Goal: Task Accomplishment & Management: Manage account settings

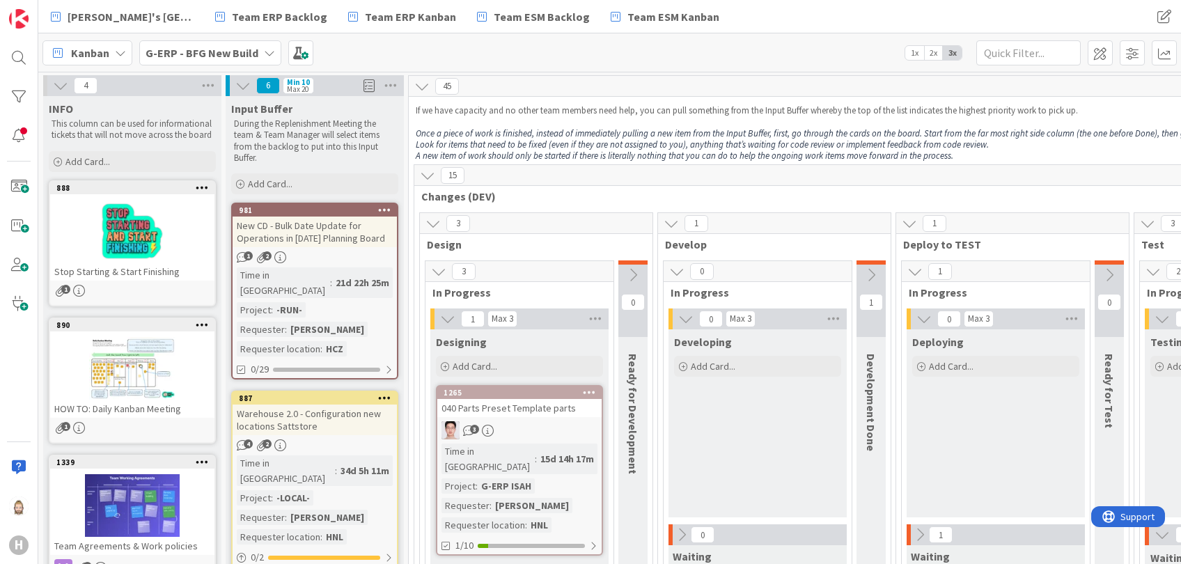
click at [426, 180] on icon at bounding box center [427, 175] width 15 height 15
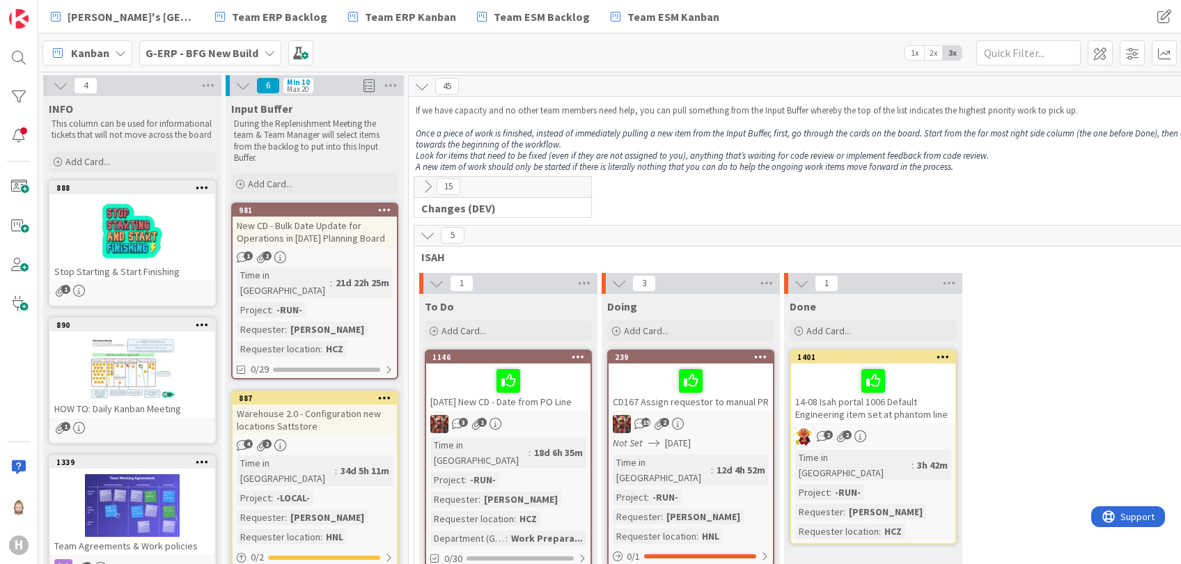
click at [430, 232] on icon at bounding box center [427, 235] width 15 height 15
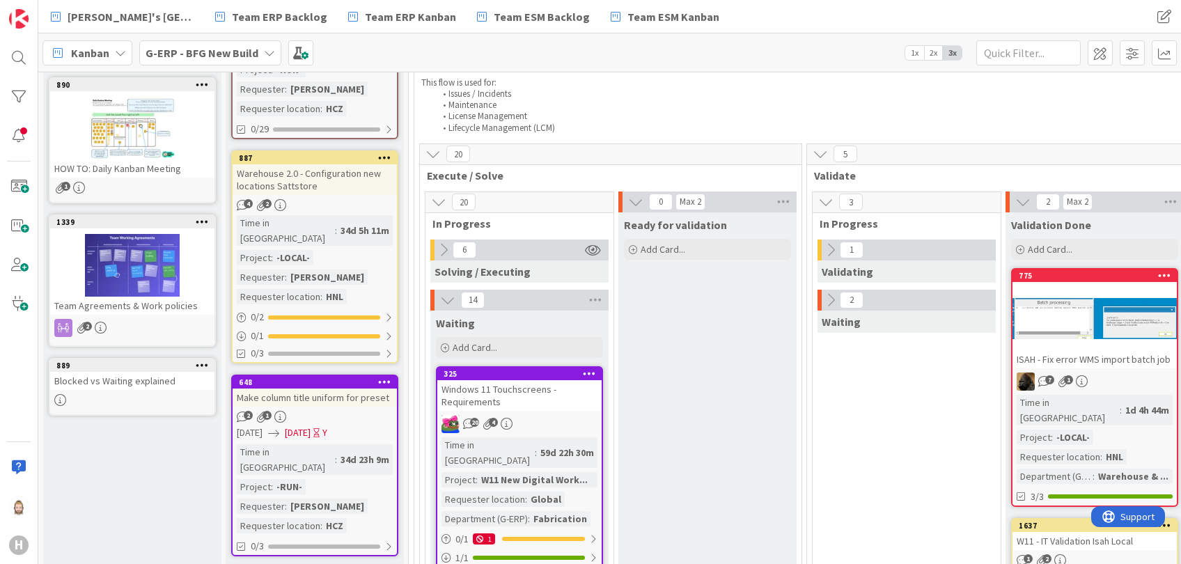
scroll to position [279, 0]
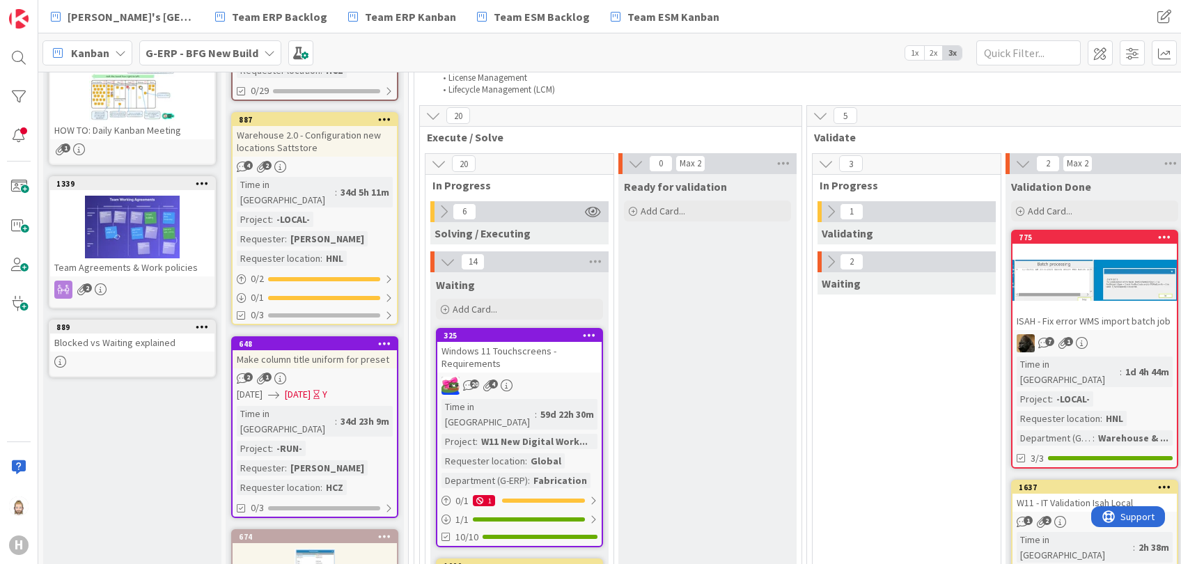
click at [448, 261] on icon at bounding box center [447, 261] width 15 height 15
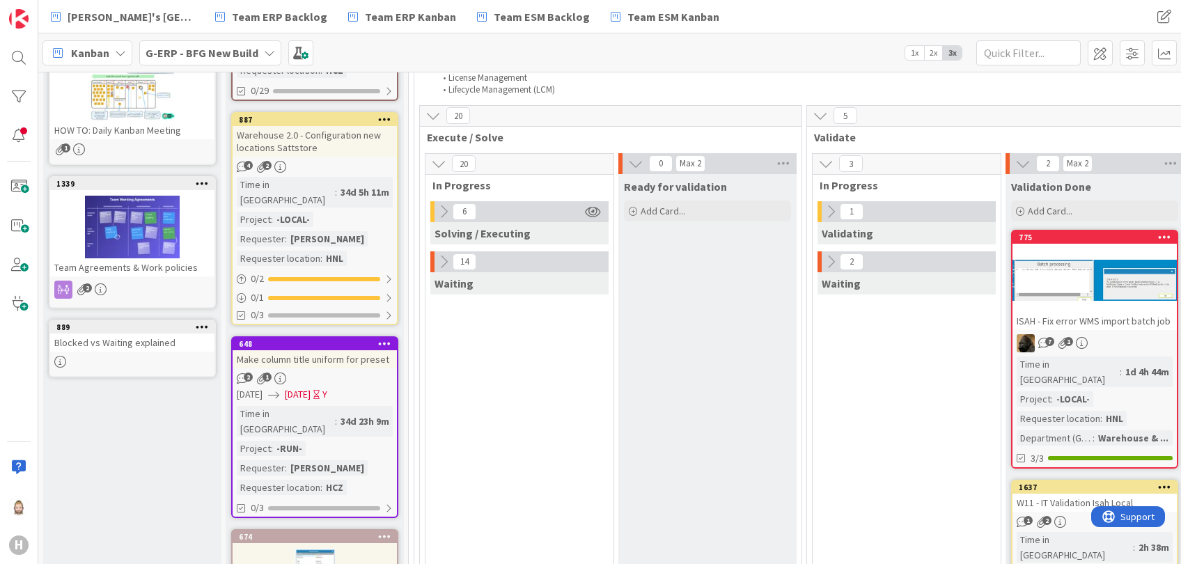
click at [445, 212] on icon at bounding box center [443, 211] width 15 height 15
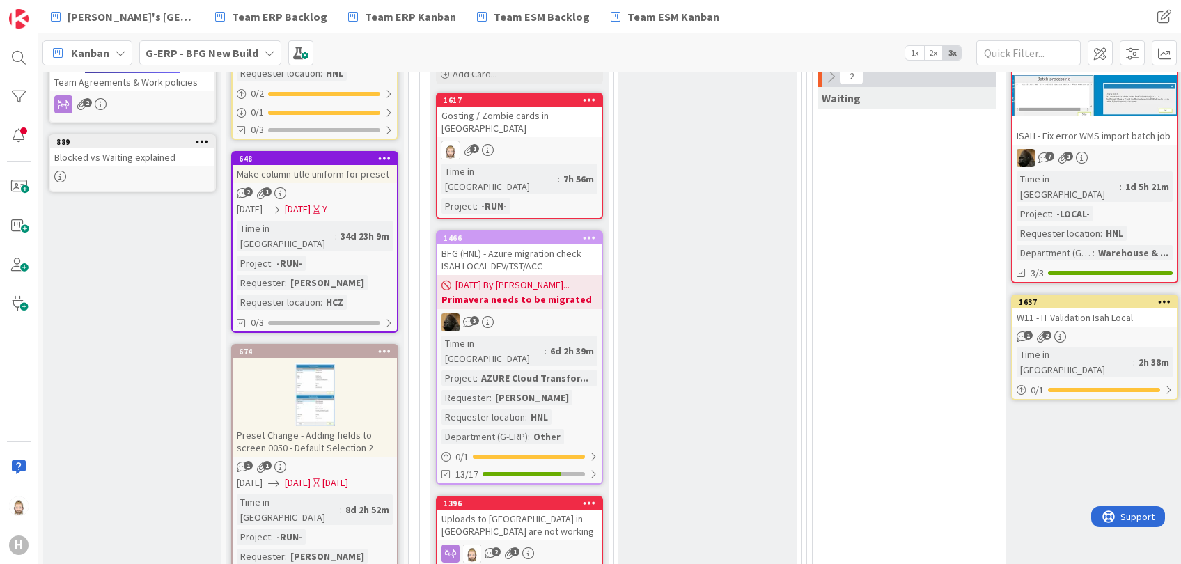
scroll to position [0, 0]
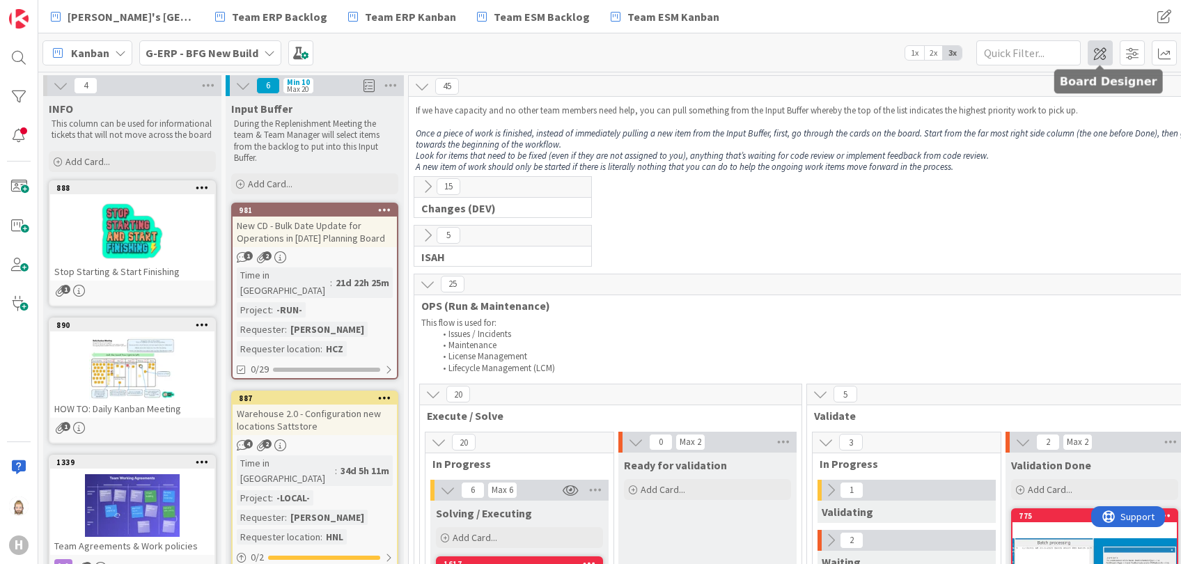
click at [1104, 49] on span at bounding box center [1100, 52] width 25 height 25
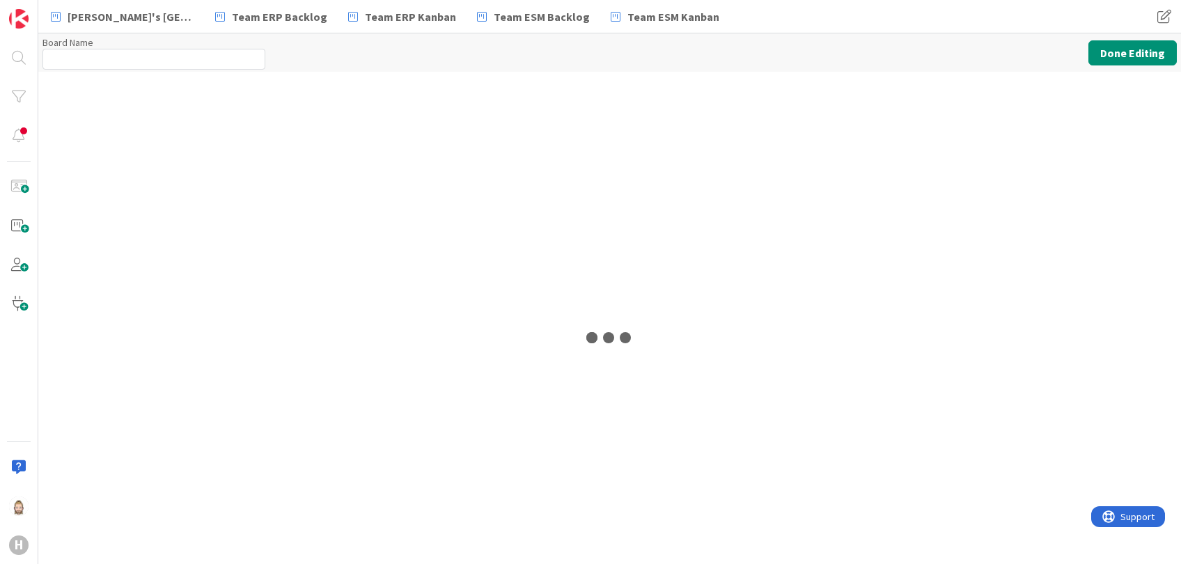
type input "G-ERP - BFG New Build"
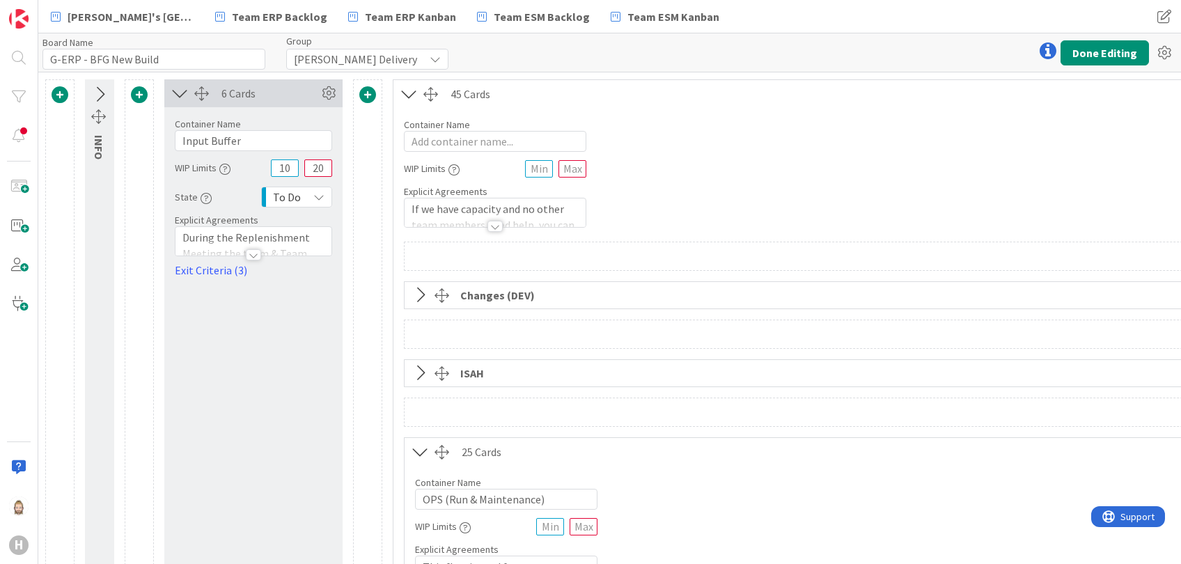
click at [415, 290] on icon at bounding box center [420, 295] width 23 height 18
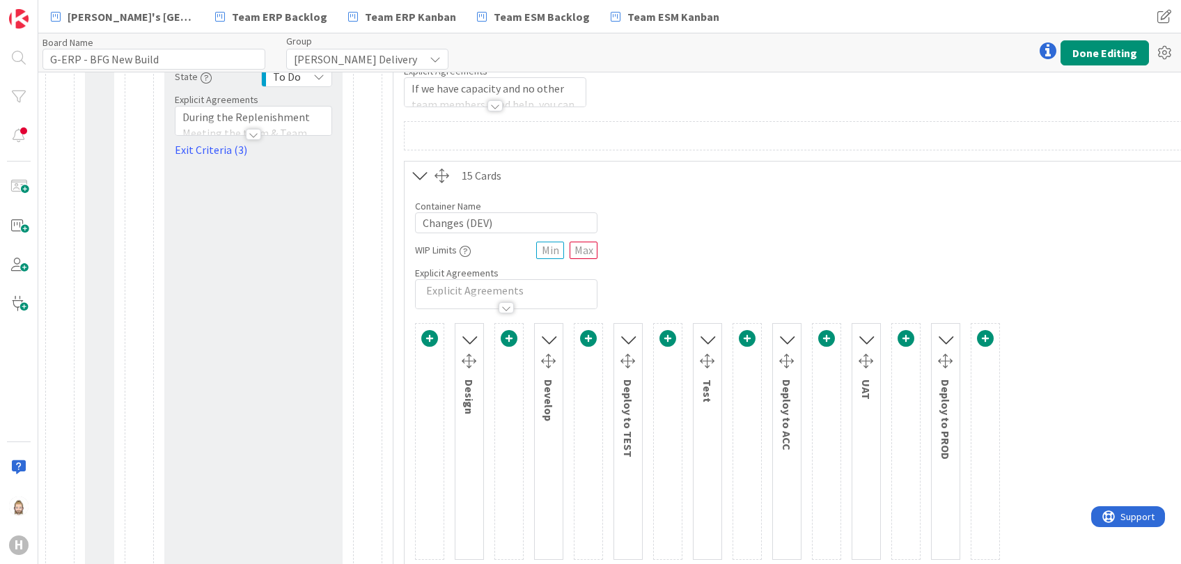
scroll to position [185, 0]
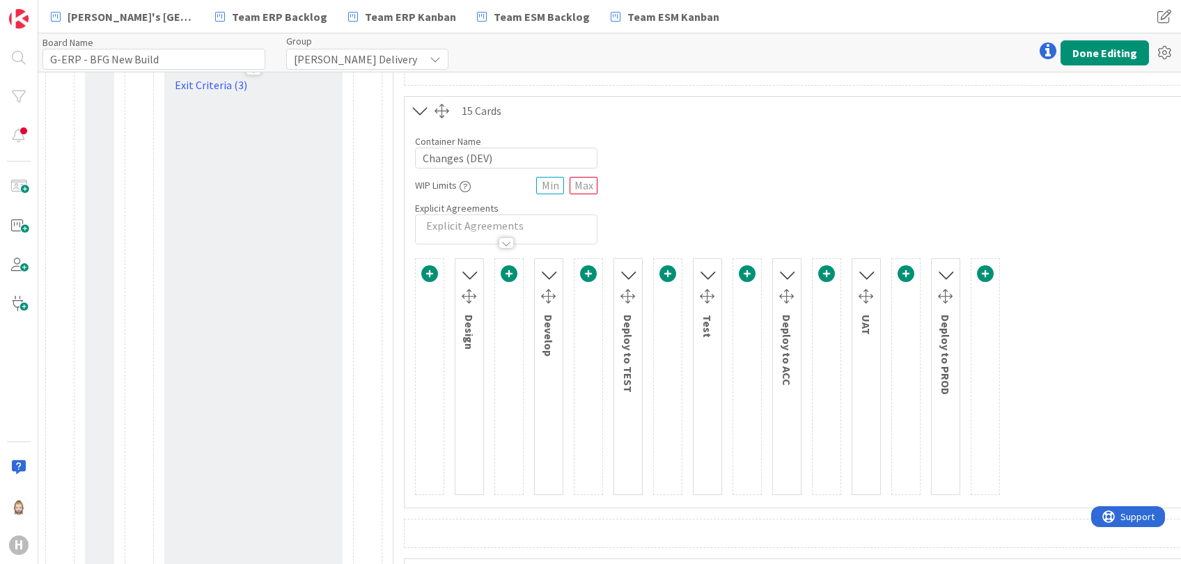
click at [471, 273] on icon at bounding box center [469, 274] width 18 height 23
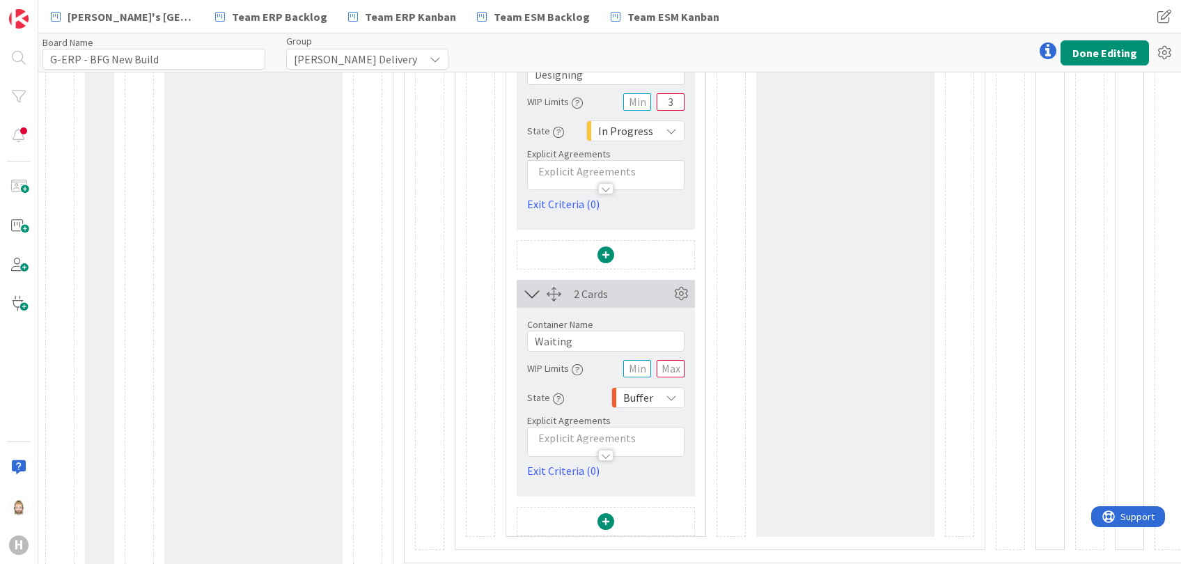
scroll to position [836, 0]
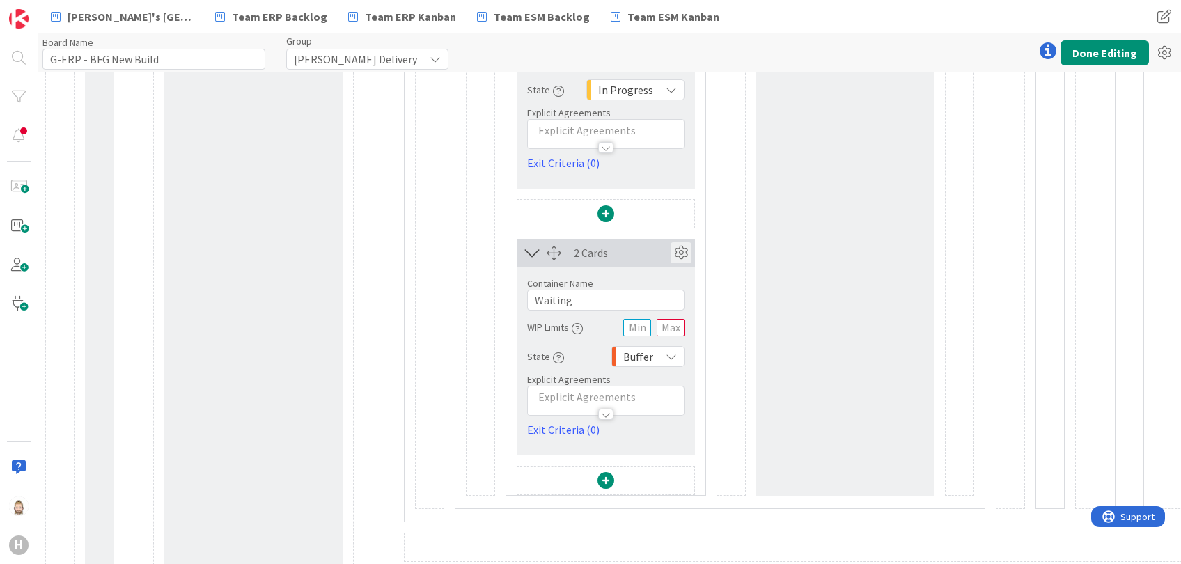
click at [683, 246] on icon at bounding box center [681, 252] width 21 height 21
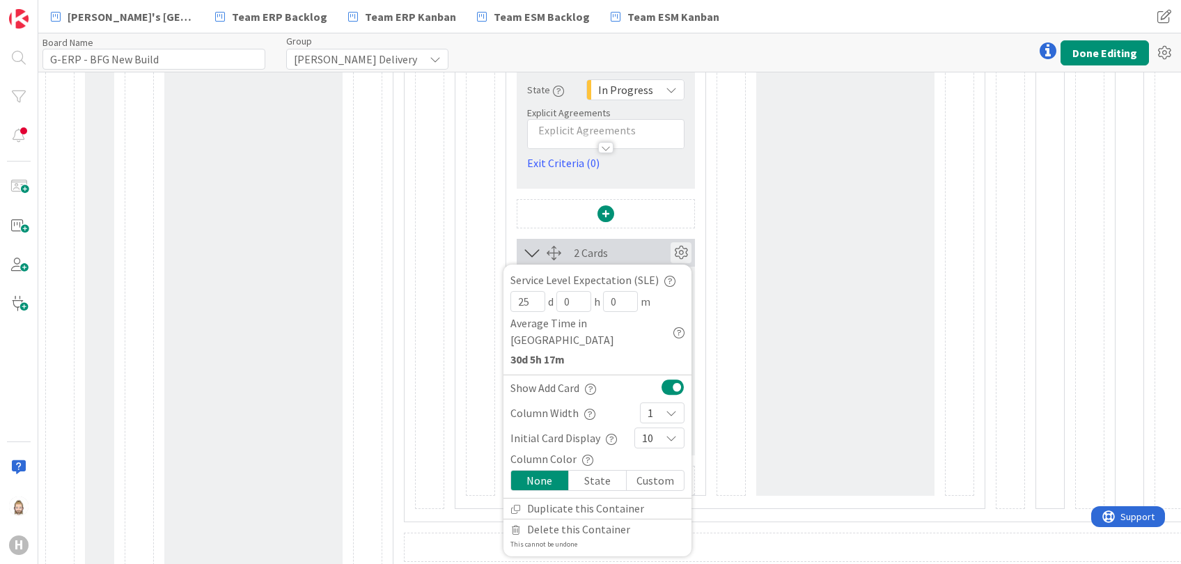
click at [717, 318] on div at bounding box center [731, 133] width 29 height 726
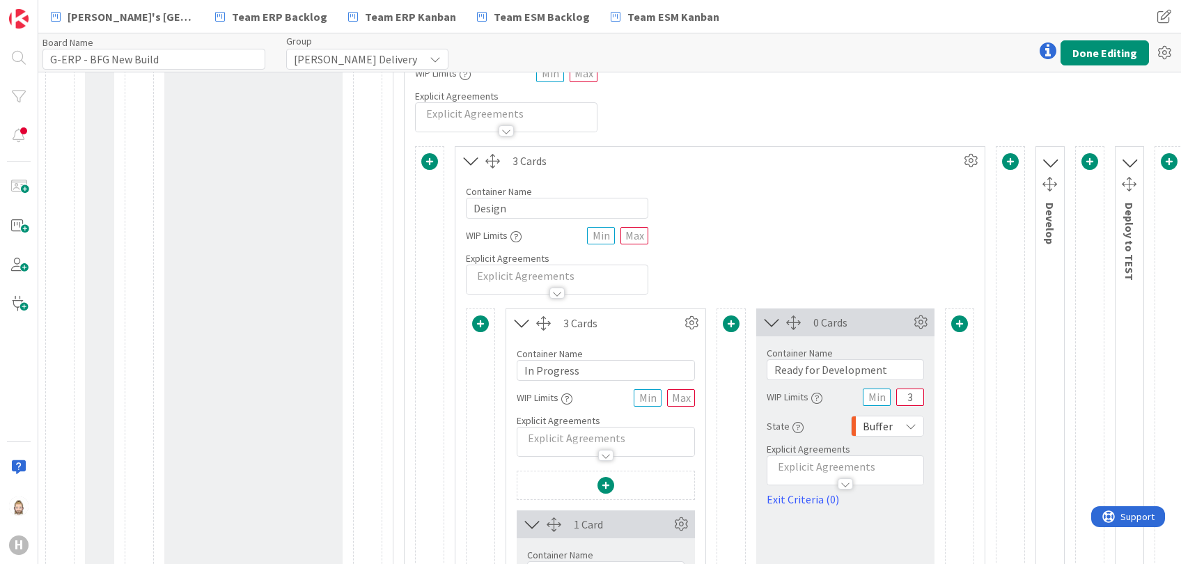
scroll to position [279, 0]
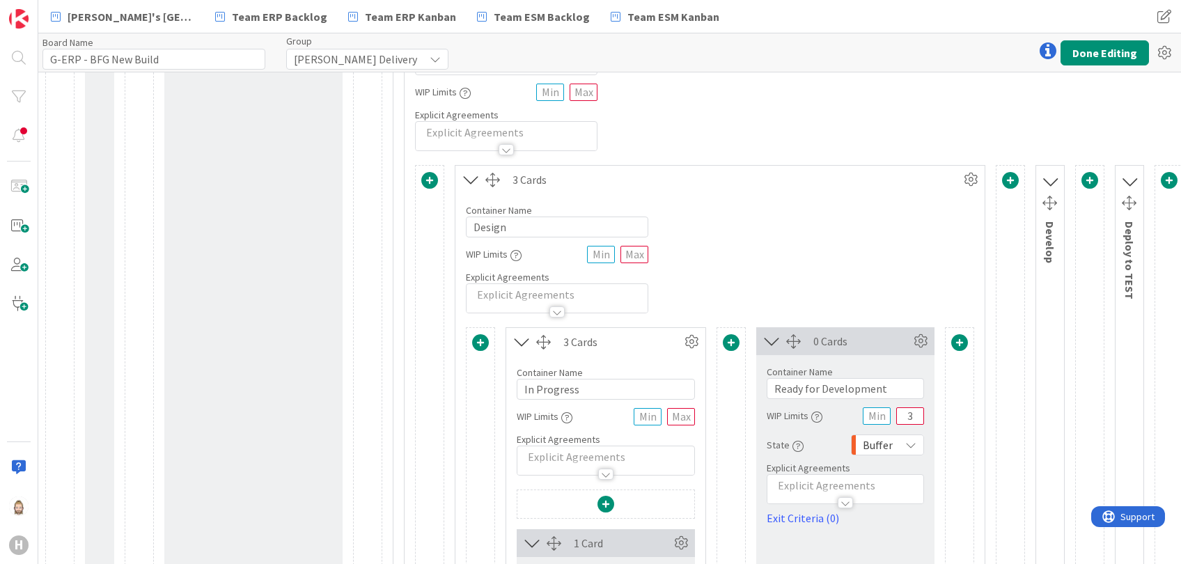
click at [474, 180] on icon at bounding box center [471, 180] width 23 height 18
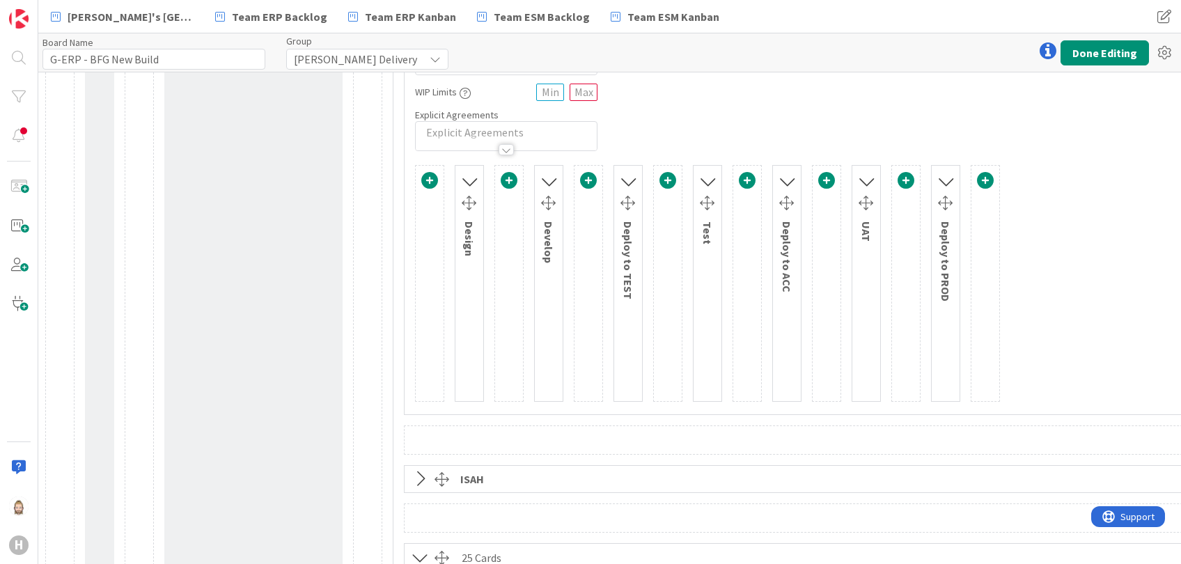
click at [549, 173] on icon at bounding box center [549, 181] width 18 height 23
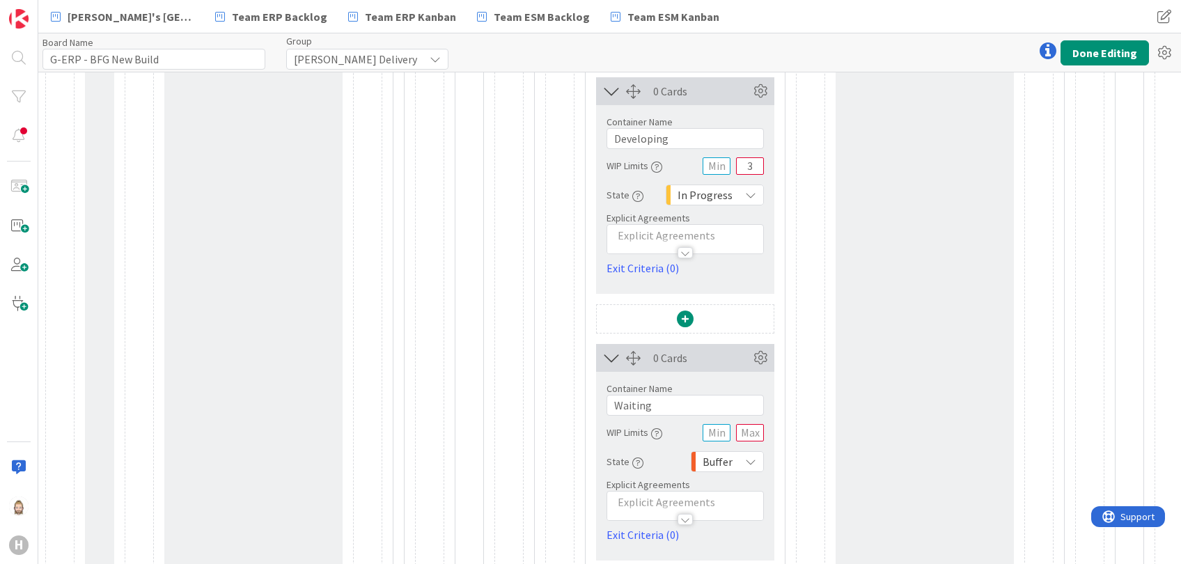
scroll to position [742, 0]
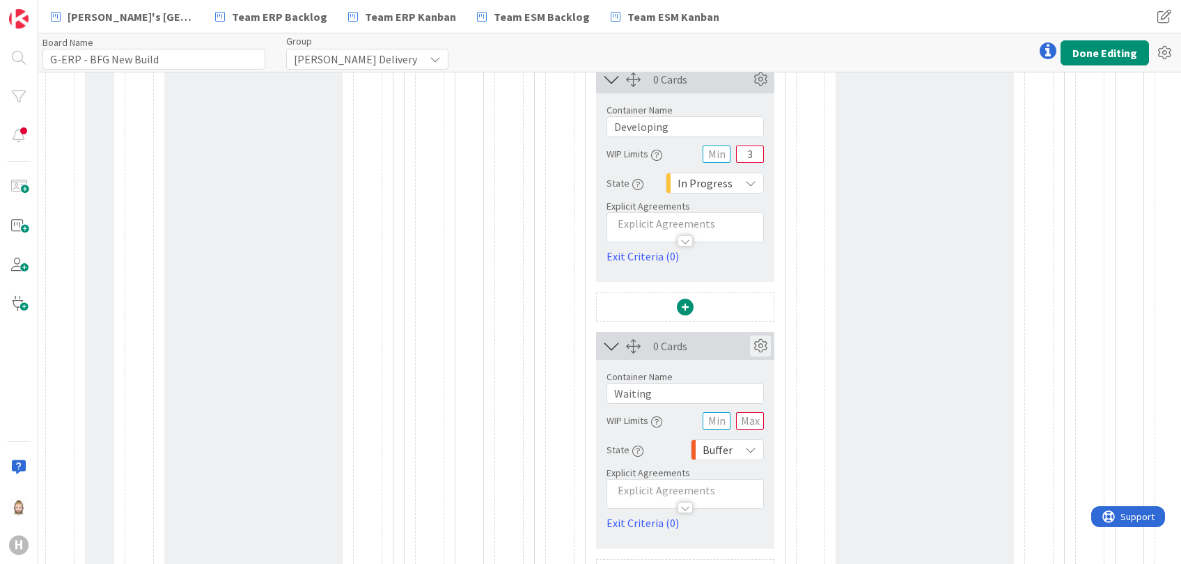
click at [753, 337] on icon at bounding box center [760, 346] width 21 height 21
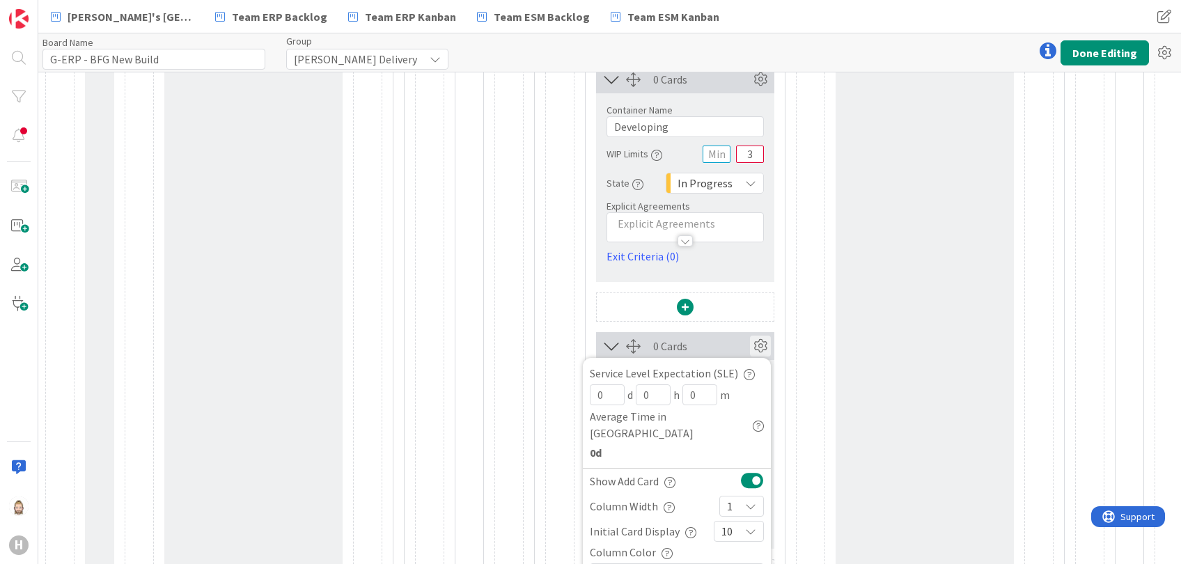
click at [794, 332] on div "0 Cards Container Name 11 / 64 In Progress WIP Limits Explicit Agreements 0 Car…" at bounding box center [799, 226] width 508 height 726
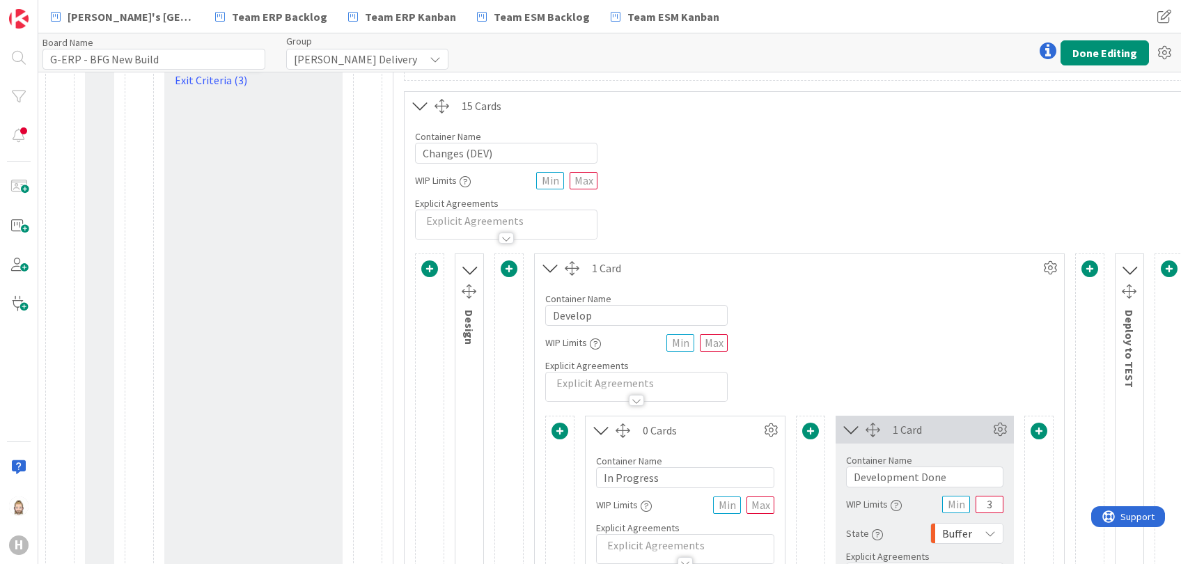
scroll to position [185, 0]
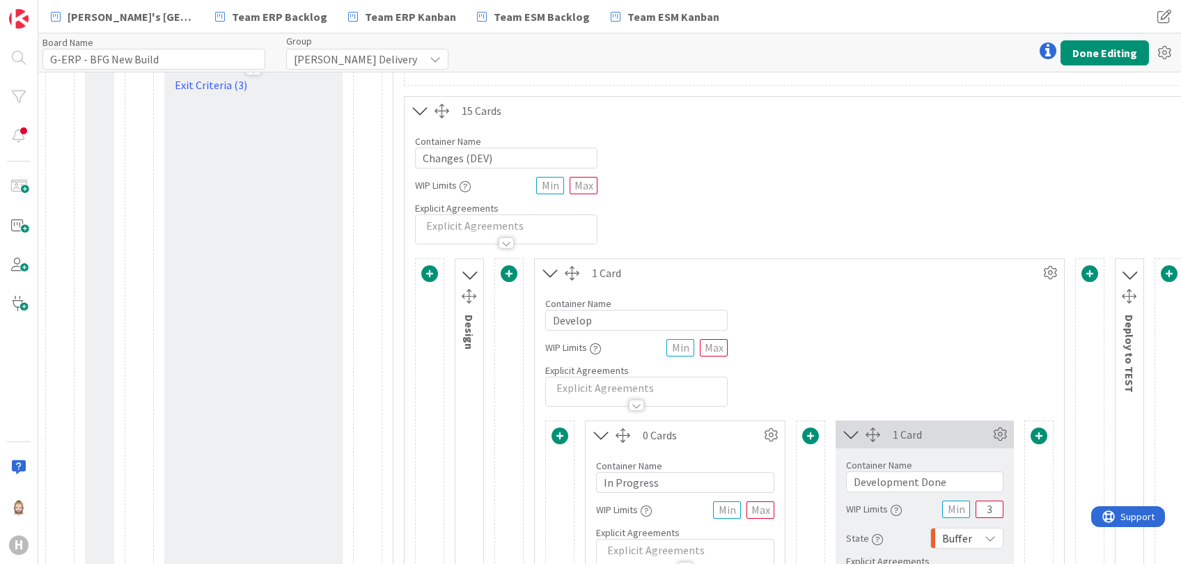
click at [550, 273] on icon at bounding box center [550, 273] width 23 height 18
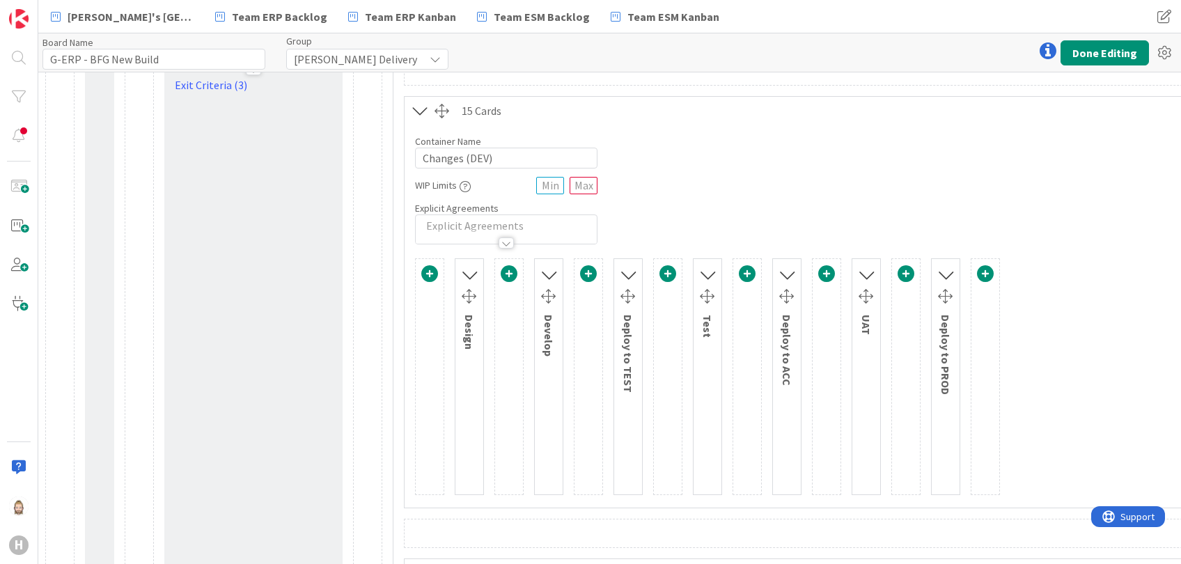
click at [625, 265] on icon at bounding box center [628, 274] width 18 height 23
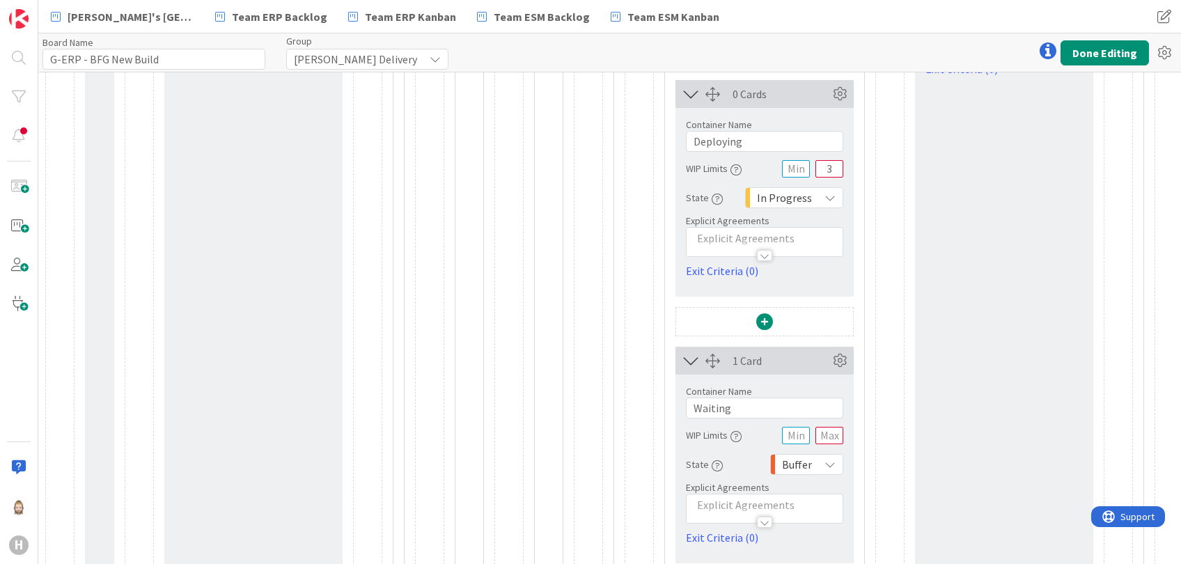
scroll to position [836, 0]
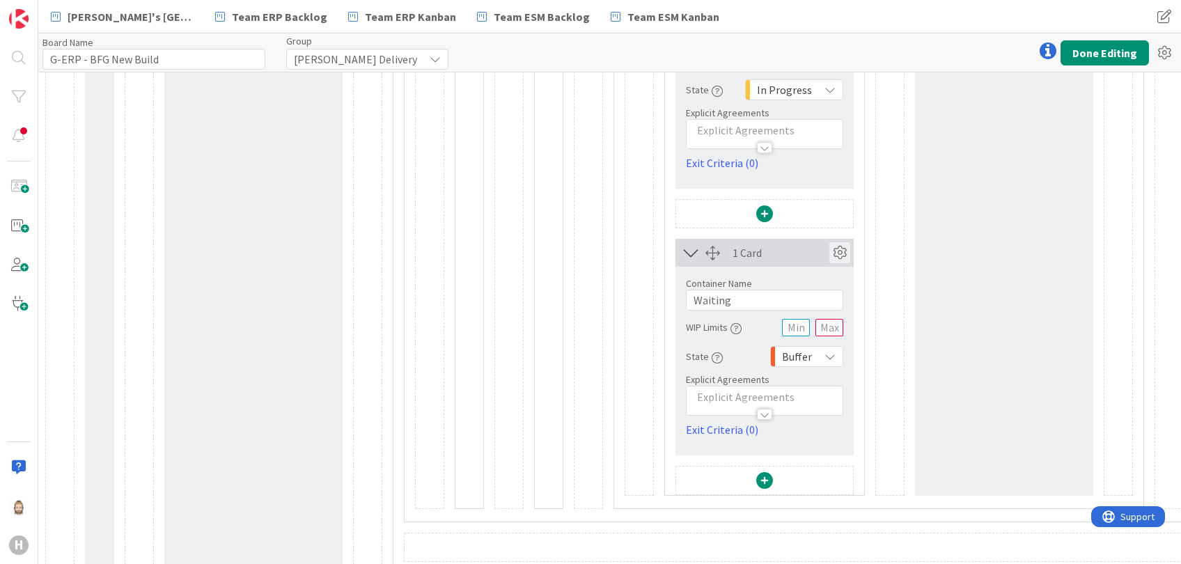
click at [841, 252] on icon at bounding box center [839, 252] width 21 height 21
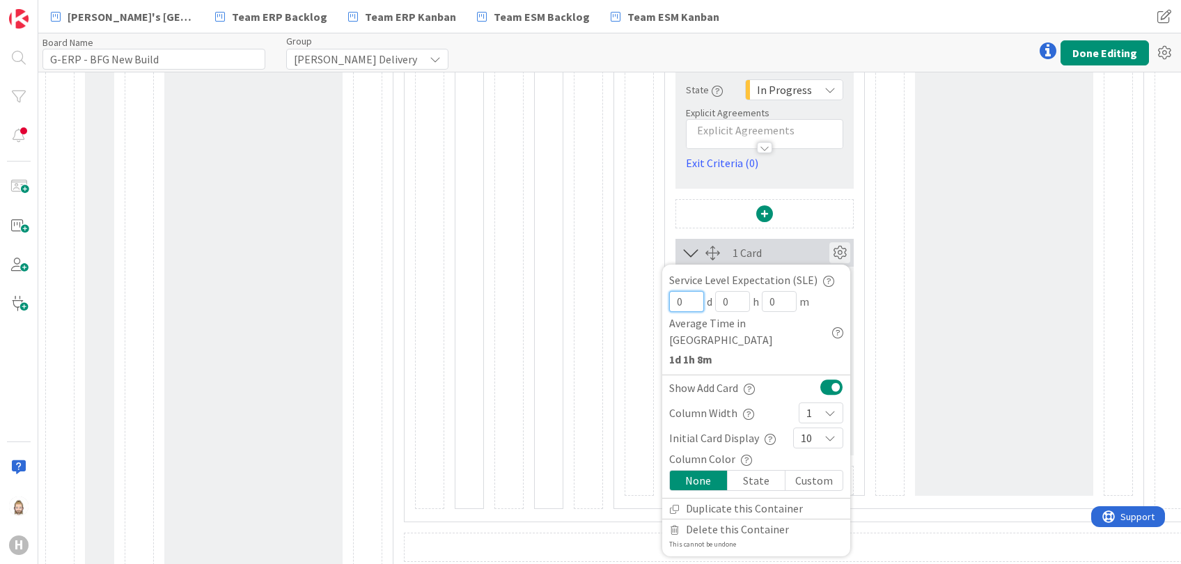
click at [683, 301] on input "0" at bounding box center [686, 301] width 35 height 21
type input "1"
click at [874, 315] on div "1 Card Container Name 11 / 64 In Progress WIP Limits Explicit Agreements 0 Card…" at bounding box center [879, 133] width 508 height 726
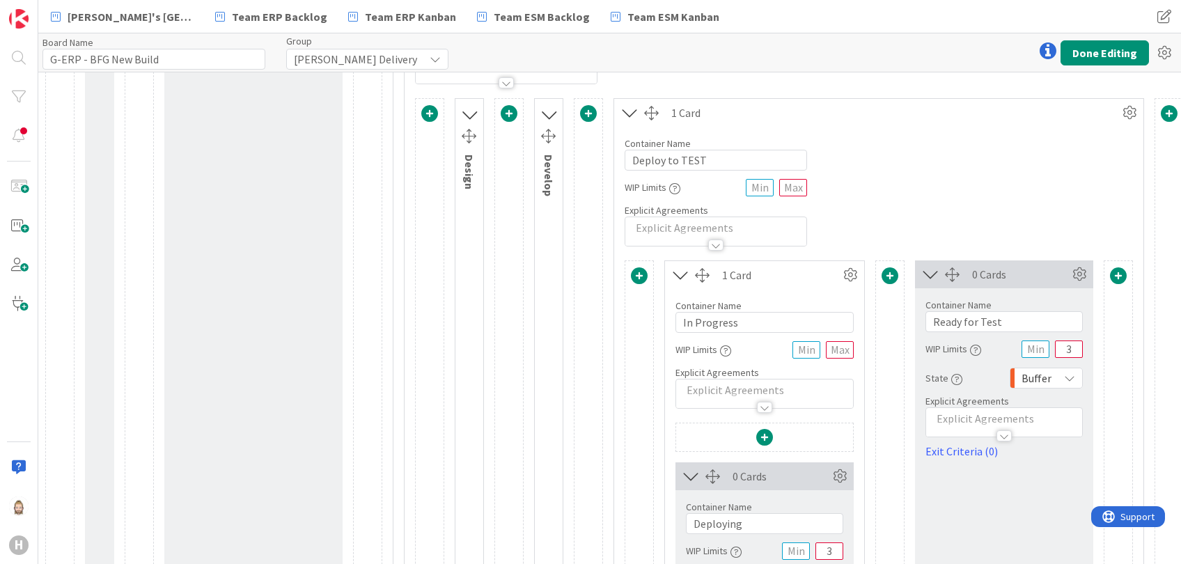
scroll to position [185, 0]
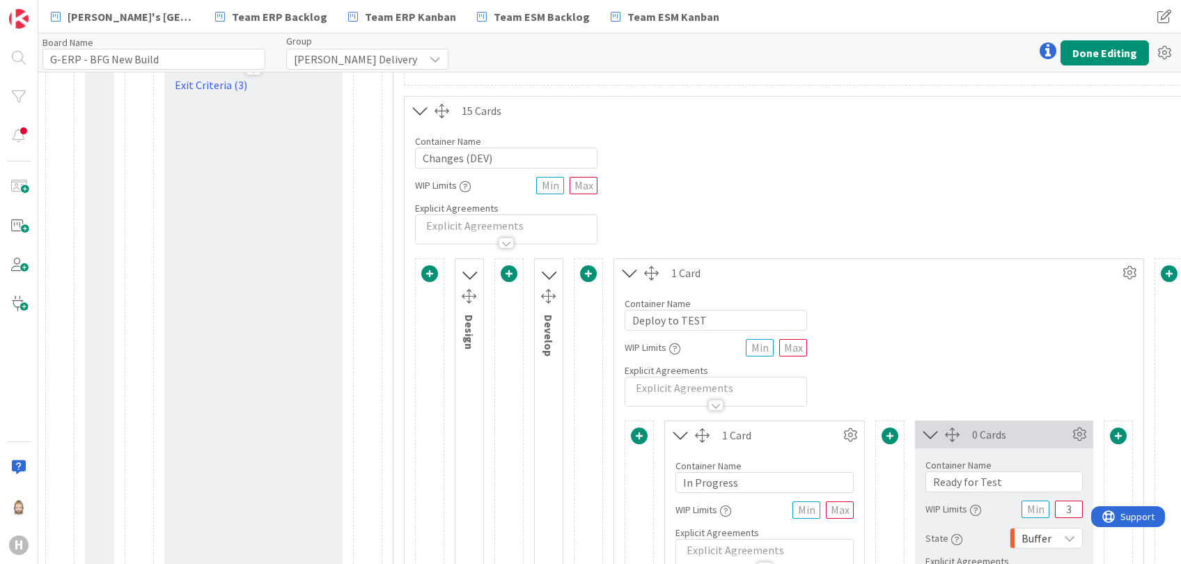
click at [624, 267] on icon at bounding box center [629, 273] width 23 height 18
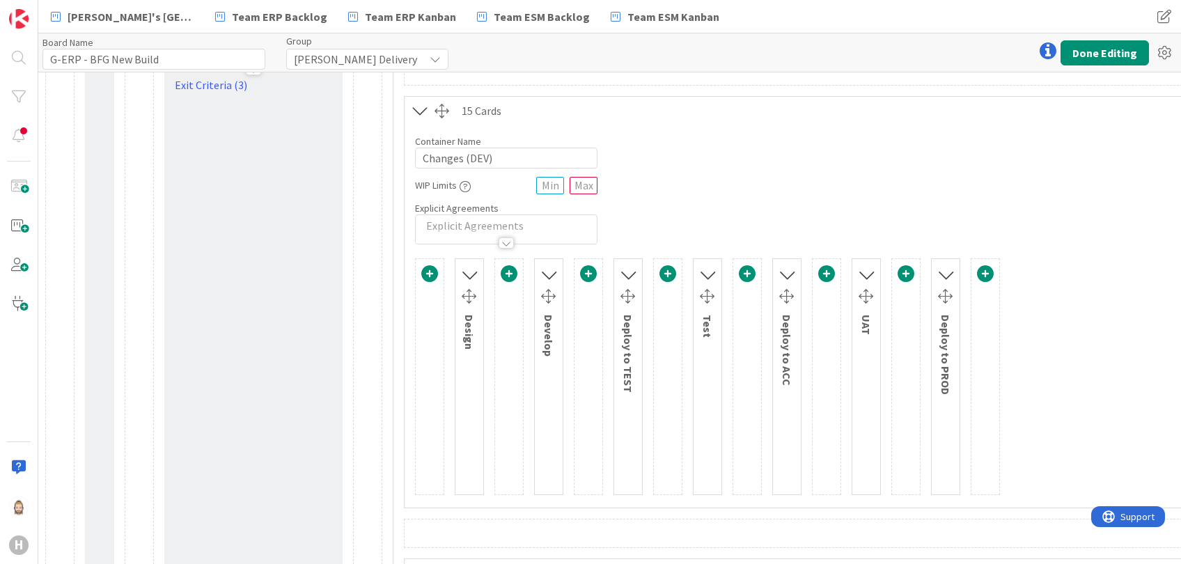
click at [708, 269] on icon at bounding box center [708, 274] width 18 height 23
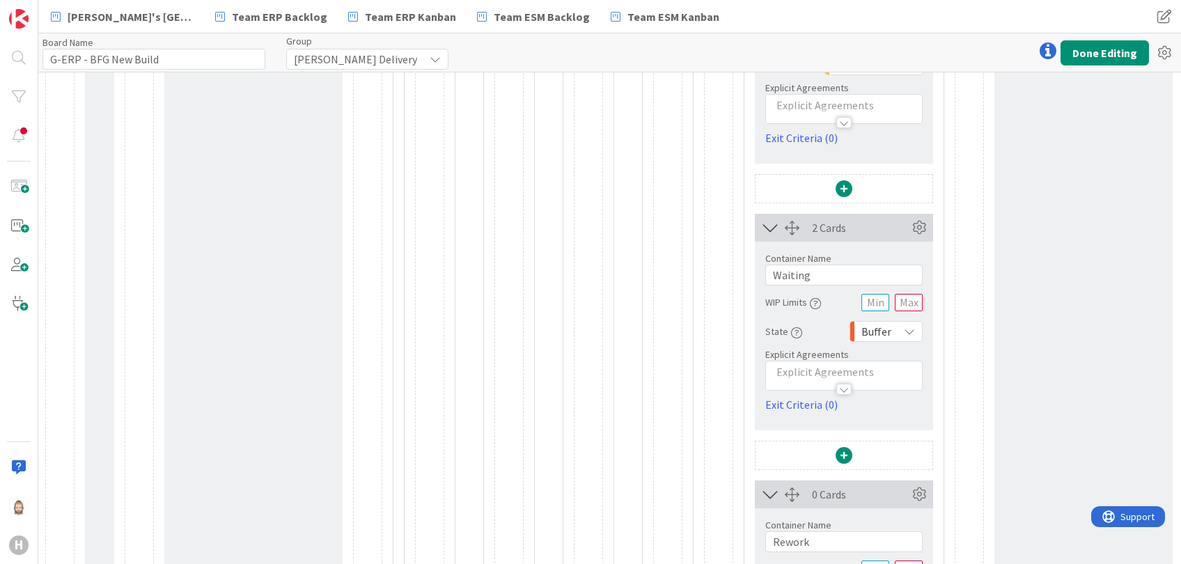
scroll to position [928, 0]
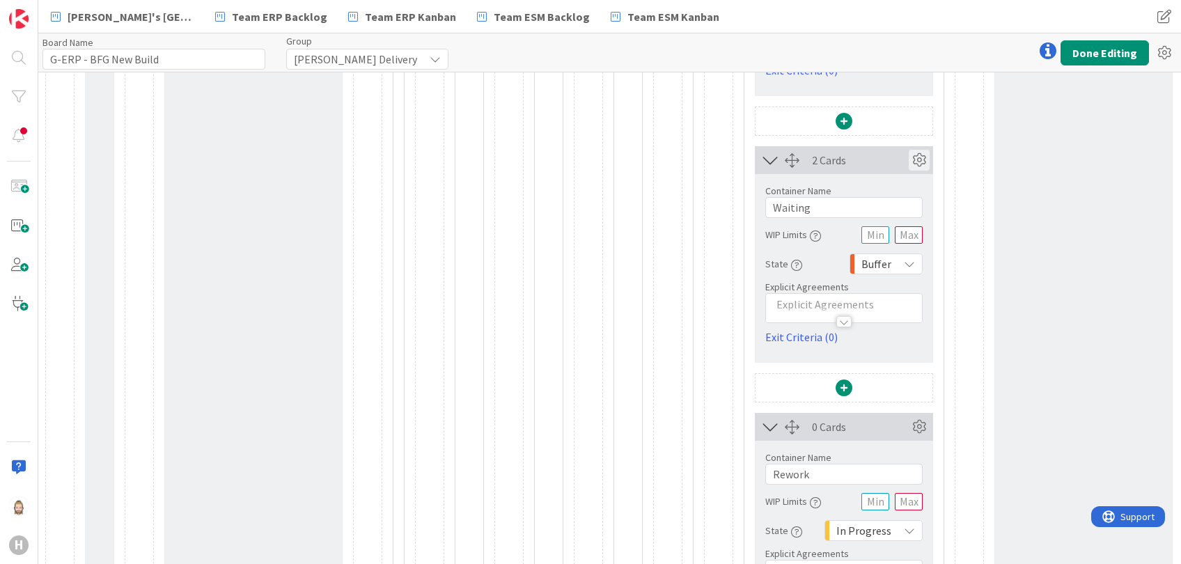
click at [925, 150] on icon at bounding box center [919, 160] width 21 height 21
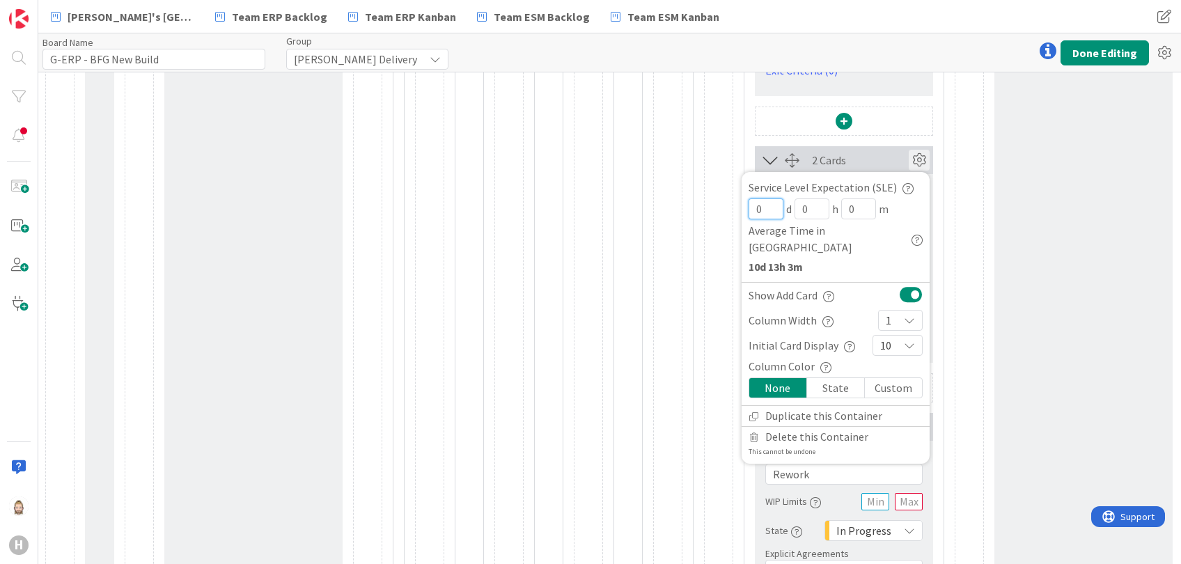
click at [767, 210] on input "0" at bounding box center [766, 208] width 35 height 21
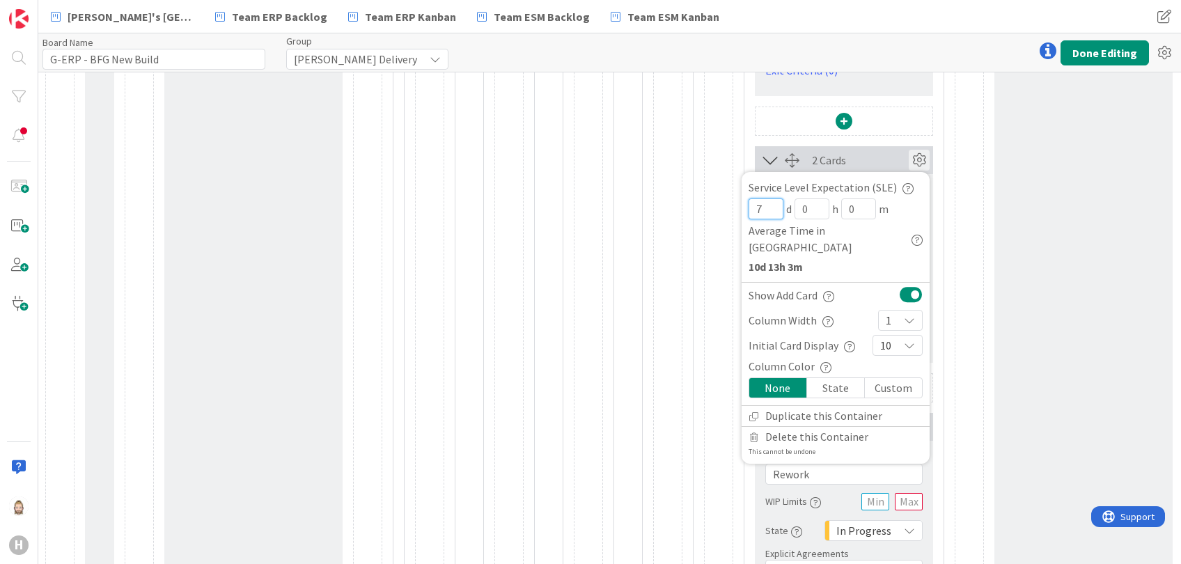
type input "7"
click at [923, 160] on icon at bounding box center [919, 160] width 21 height 21
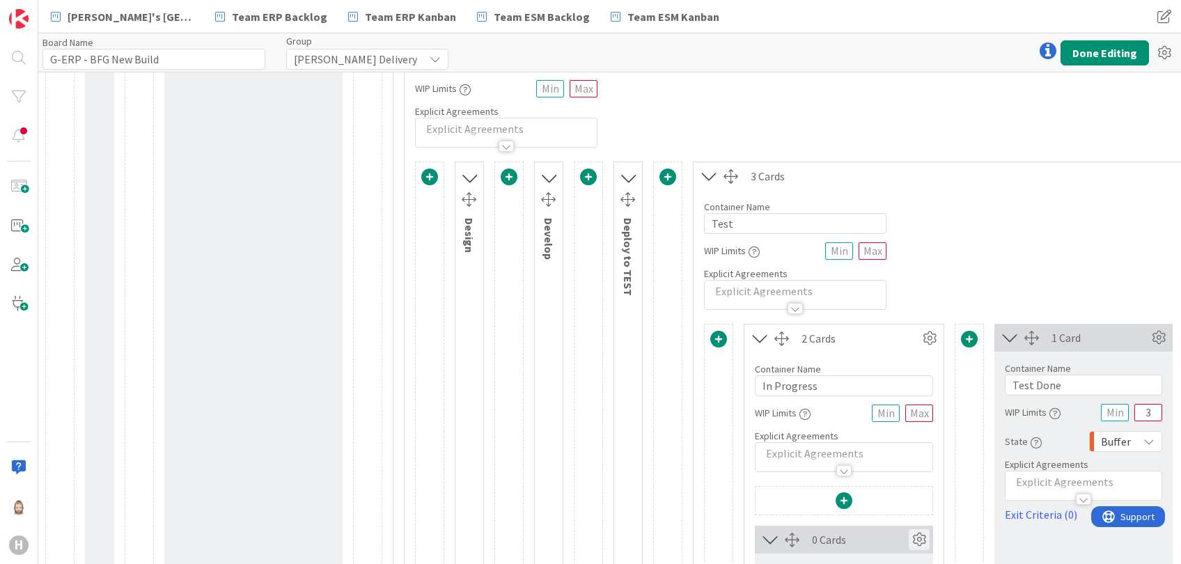
scroll to position [279, 0]
click at [708, 178] on icon at bounding box center [709, 180] width 23 height 18
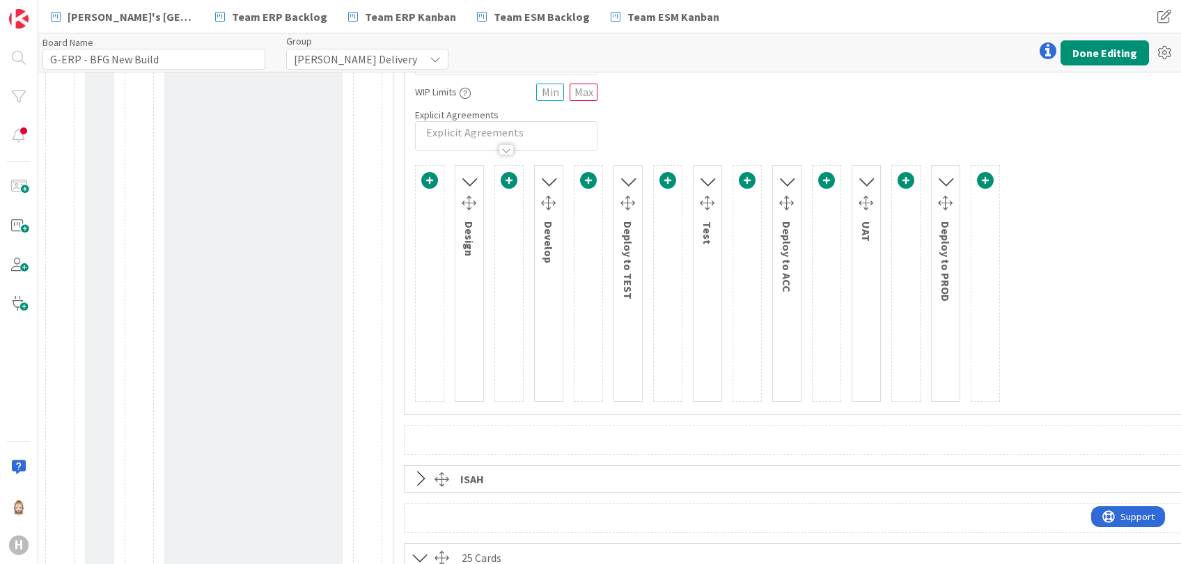
click at [786, 180] on icon at bounding box center [787, 181] width 18 height 23
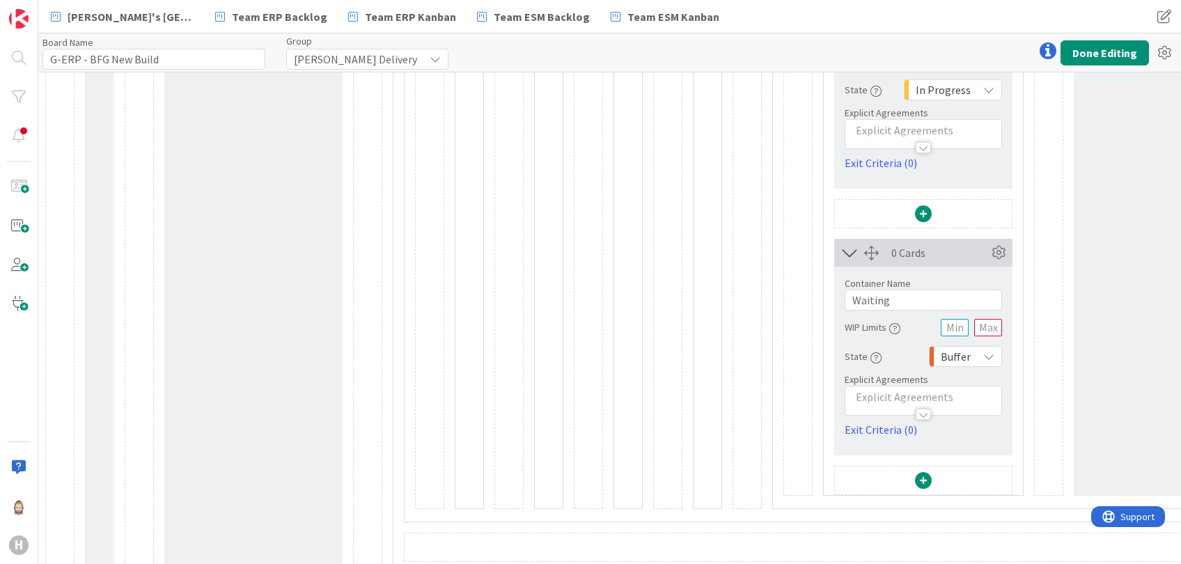
scroll to position [928, 0]
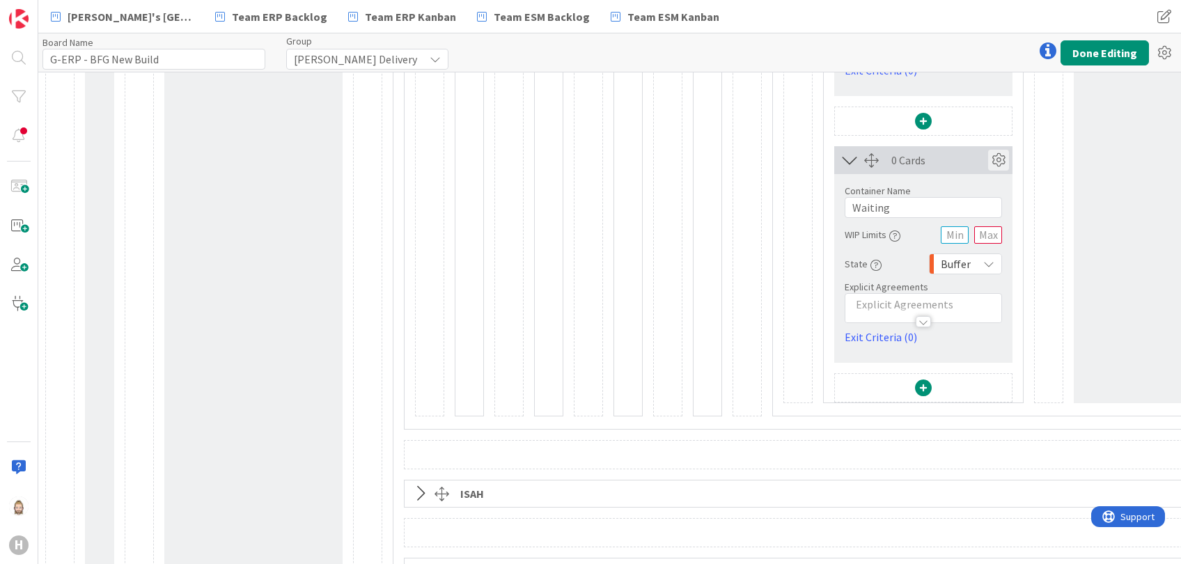
click at [998, 162] on icon at bounding box center [998, 160] width 21 height 21
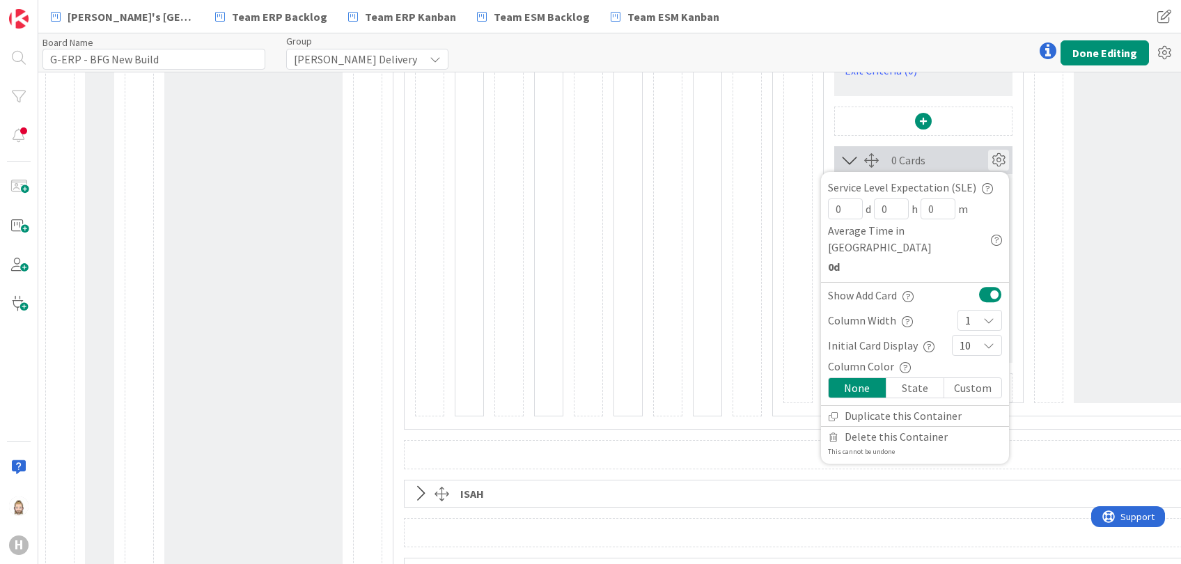
click at [998, 161] on icon at bounding box center [998, 160] width 21 height 21
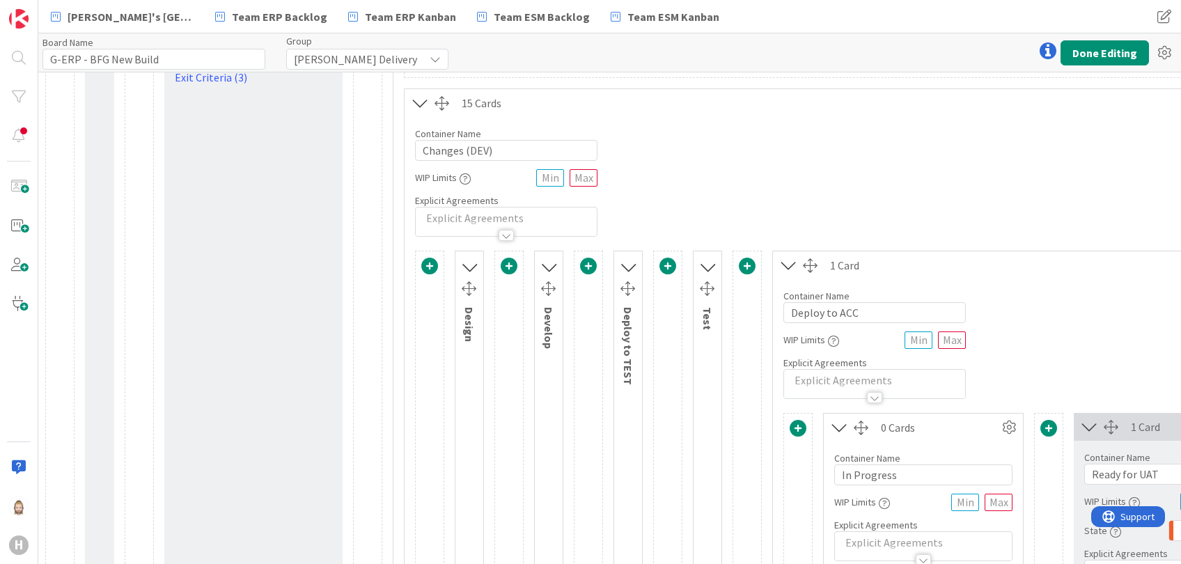
scroll to position [185, 0]
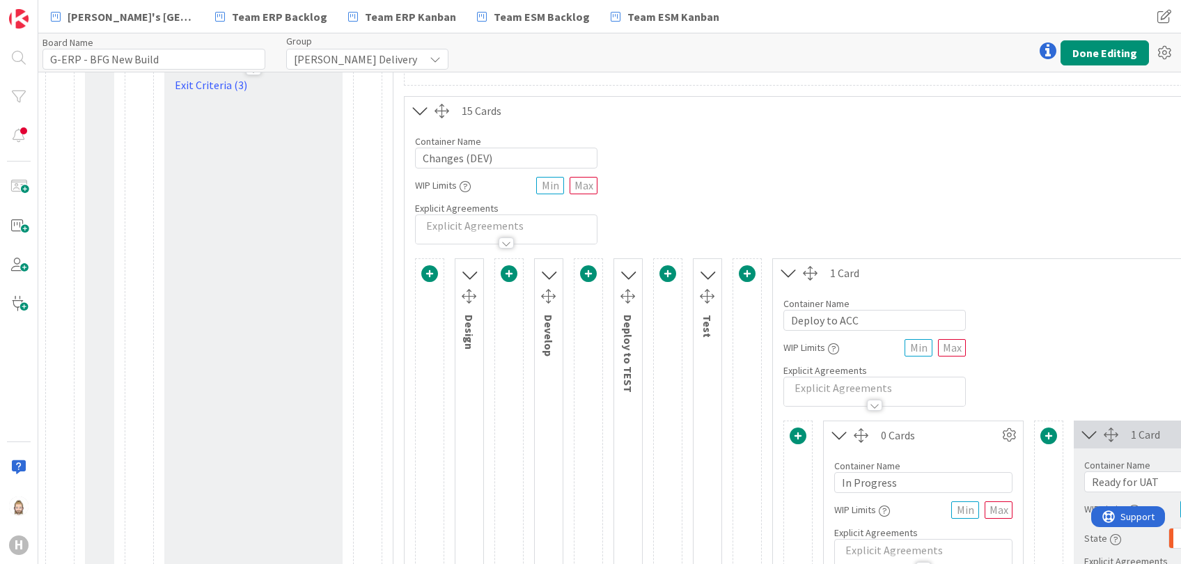
click at [789, 269] on icon at bounding box center [788, 273] width 23 height 18
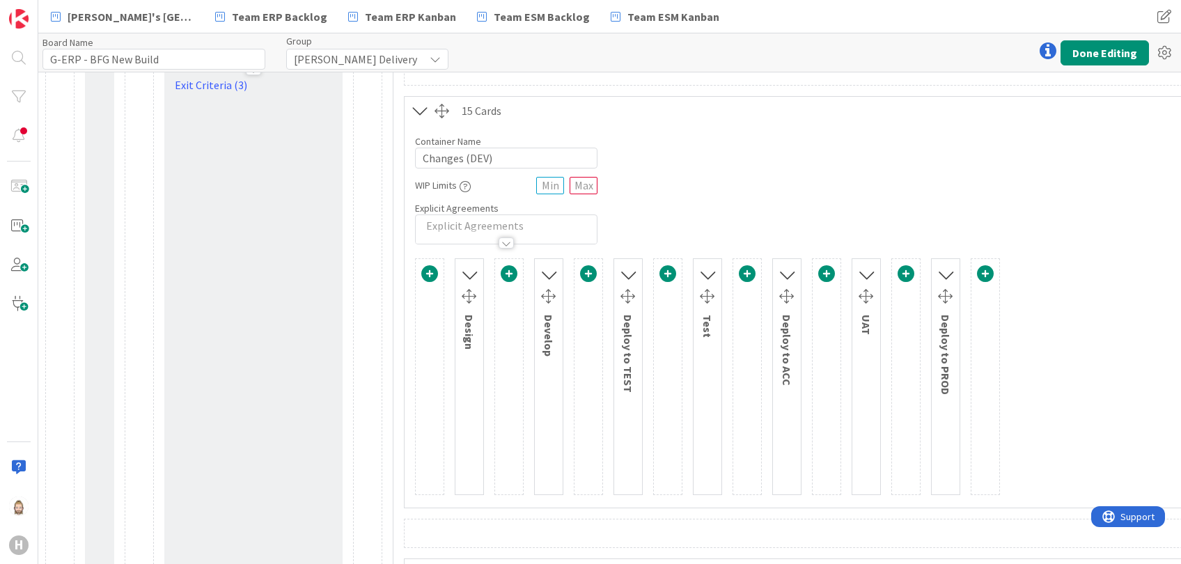
click at [869, 267] on icon at bounding box center [866, 274] width 18 height 23
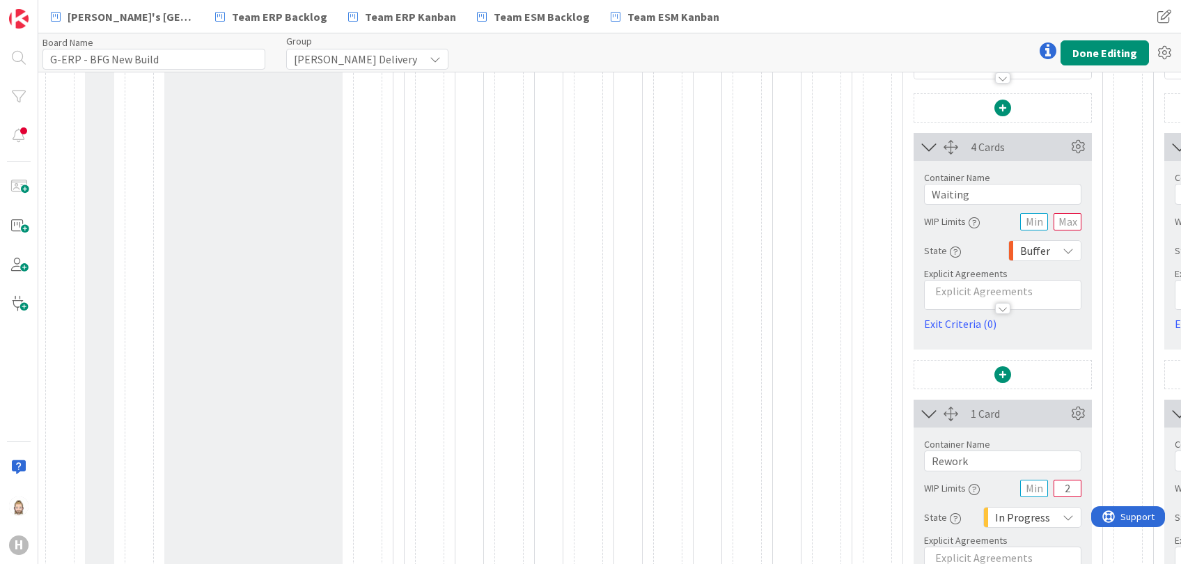
scroll to position [557, 0]
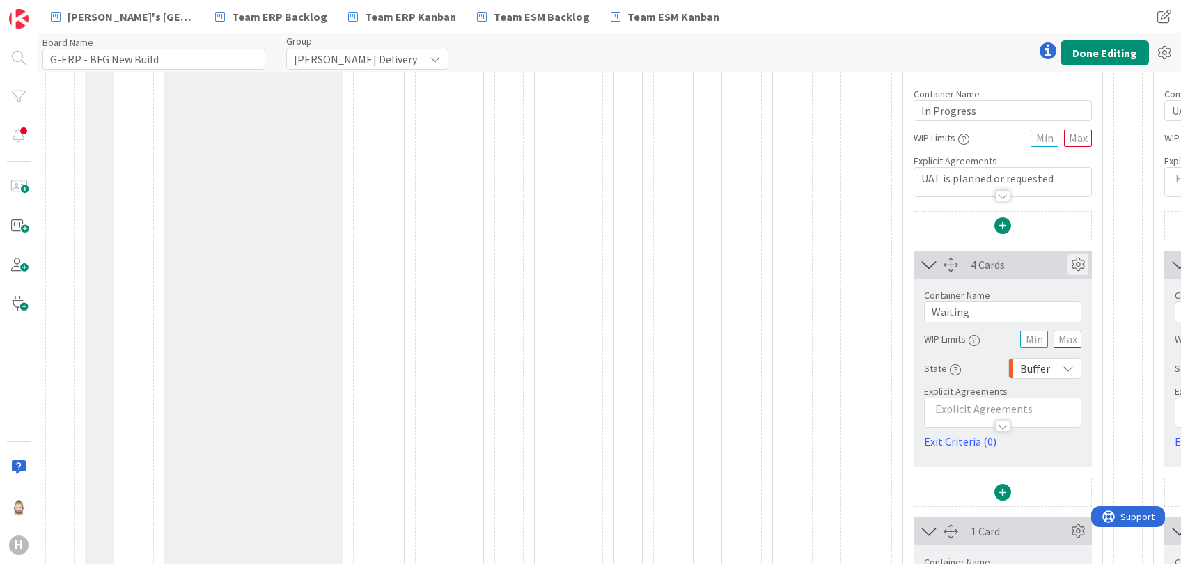
click at [1082, 264] on icon at bounding box center [1078, 264] width 21 height 21
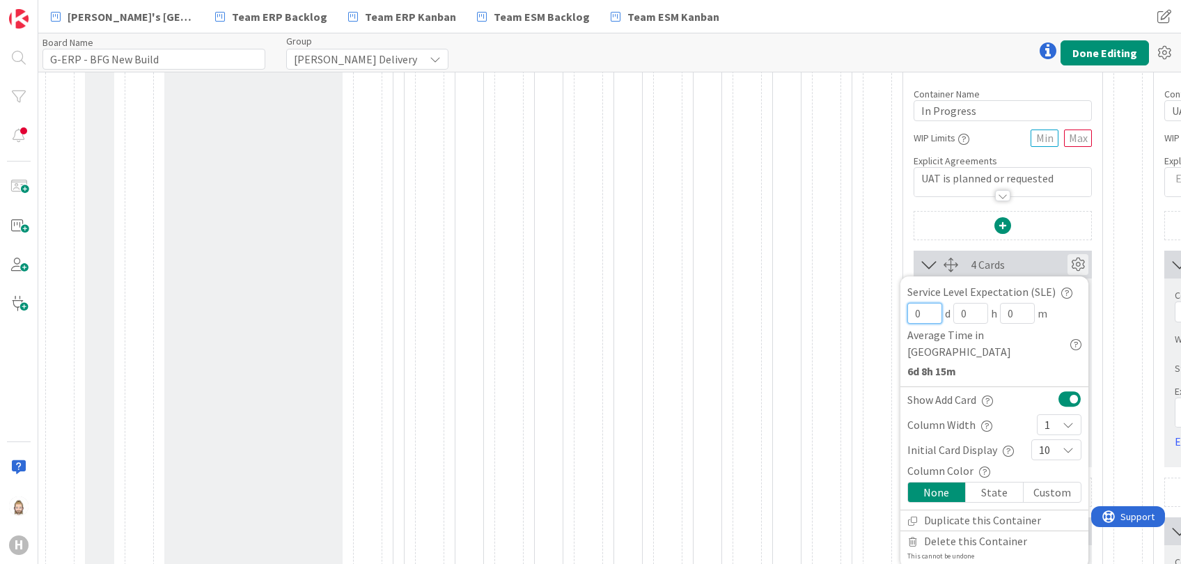
click at [923, 311] on input "0" at bounding box center [924, 313] width 35 height 21
click at [920, 314] on input "0" at bounding box center [924, 313] width 35 height 21
type input "5"
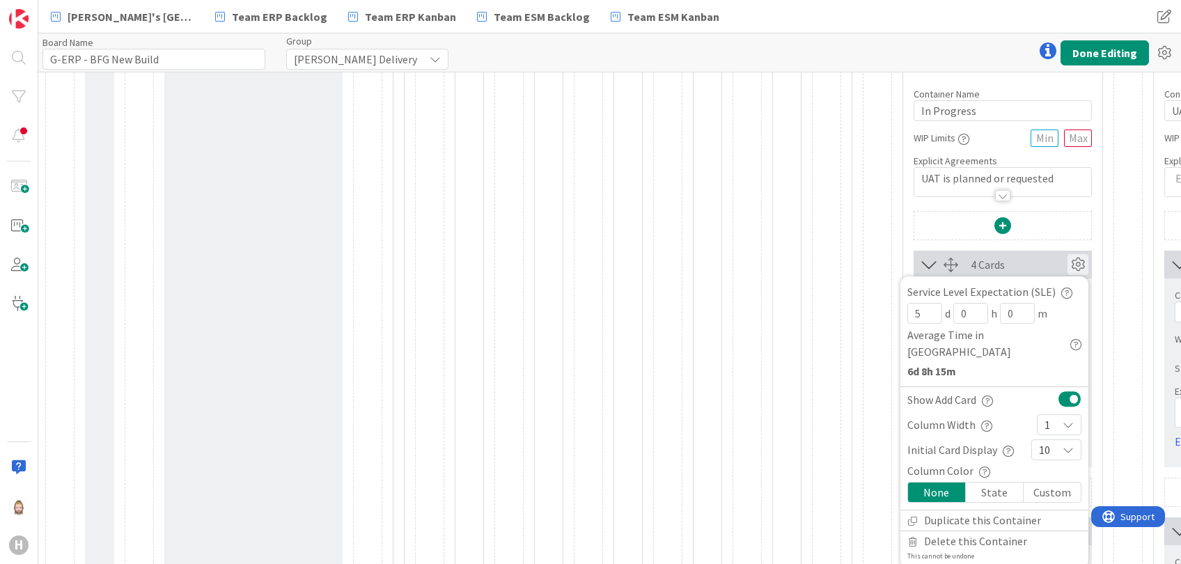
click at [1079, 260] on icon at bounding box center [1078, 264] width 21 height 21
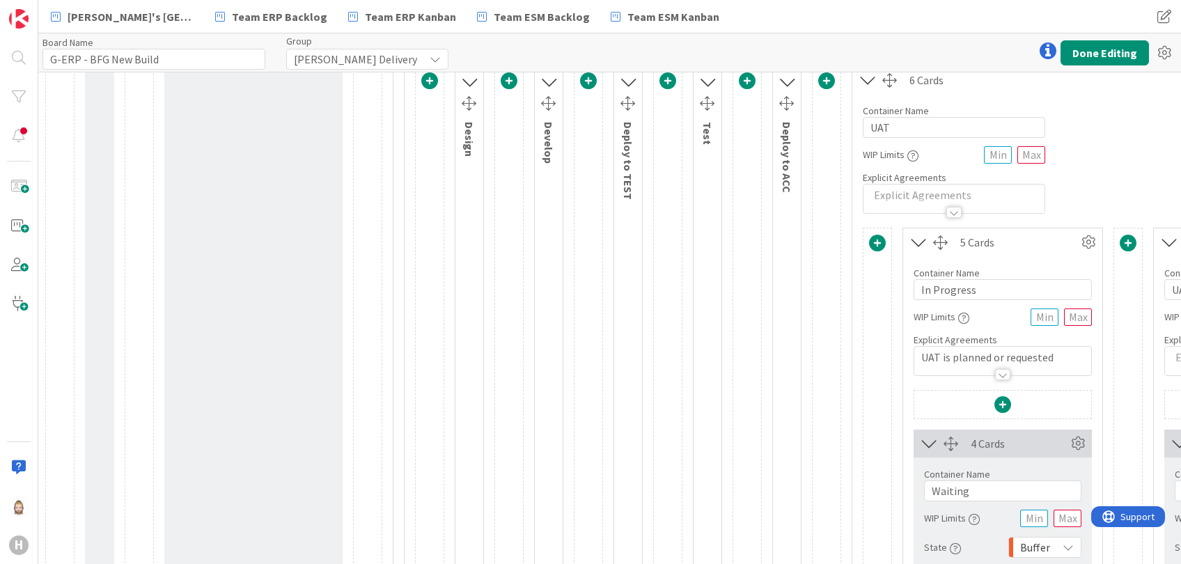
scroll to position [185, 0]
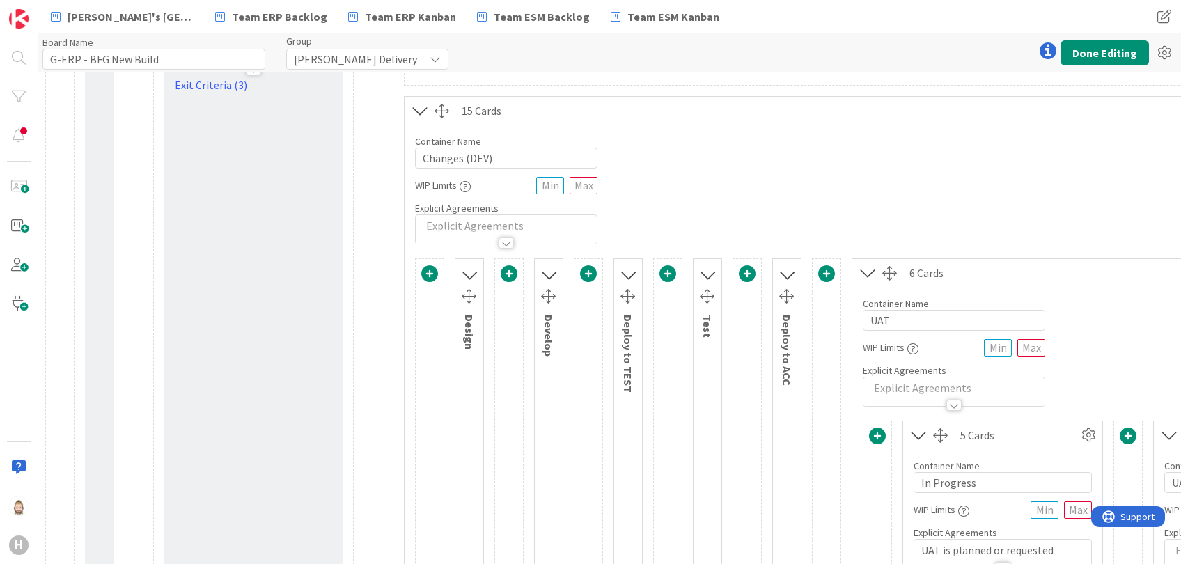
click at [863, 276] on icon at bounding box center [868, 273] width 23 height 18
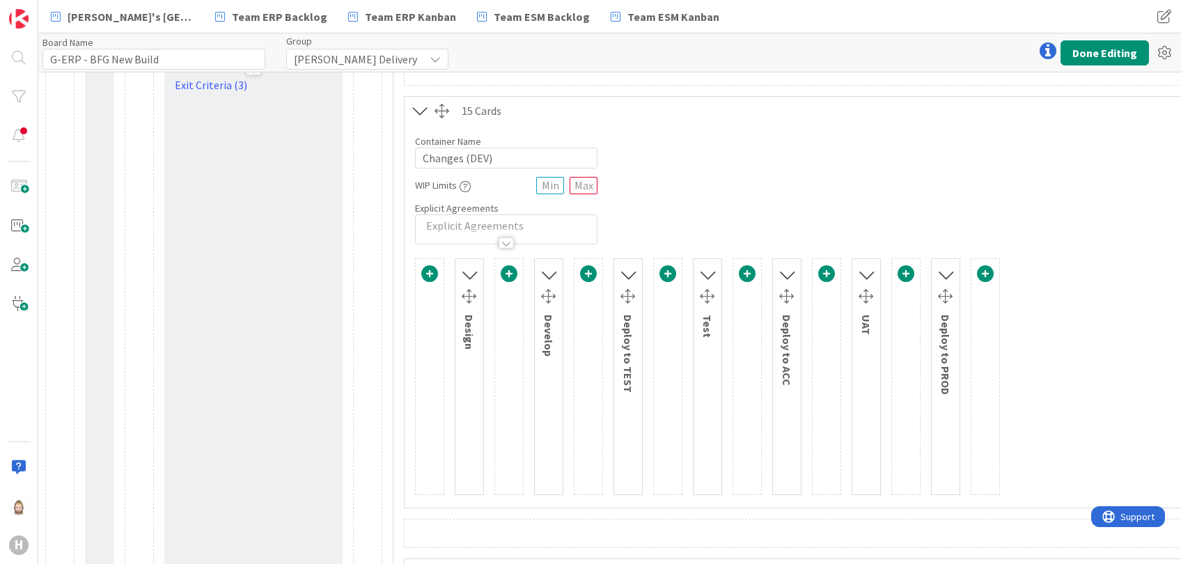
click at [948, 270] on icon at bounding box center [946, 274] width 18 height 23
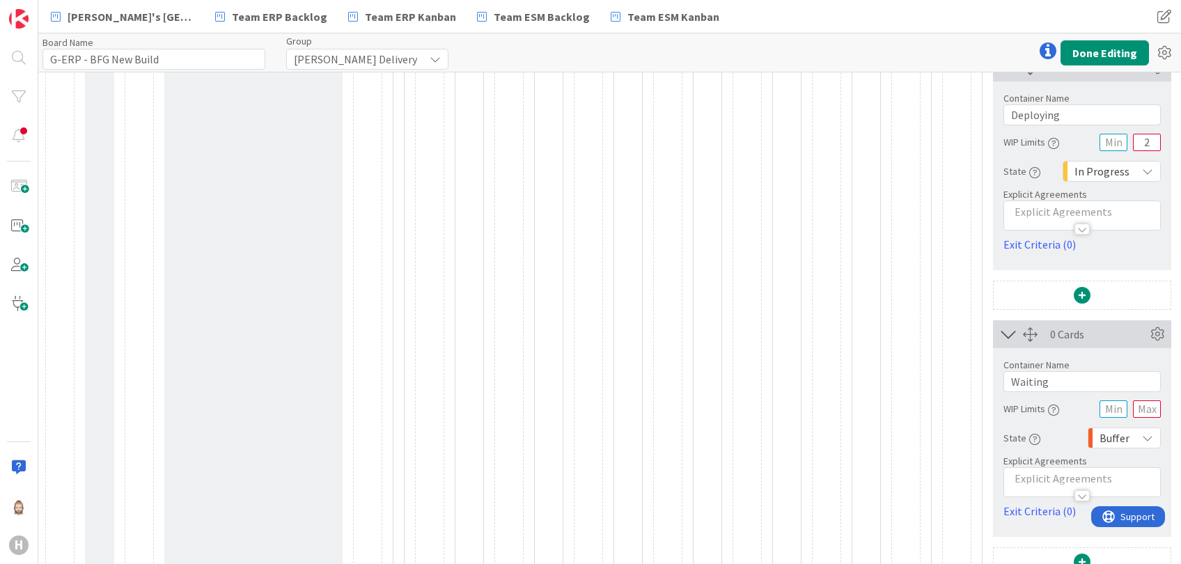
scroll to position [928, 0]
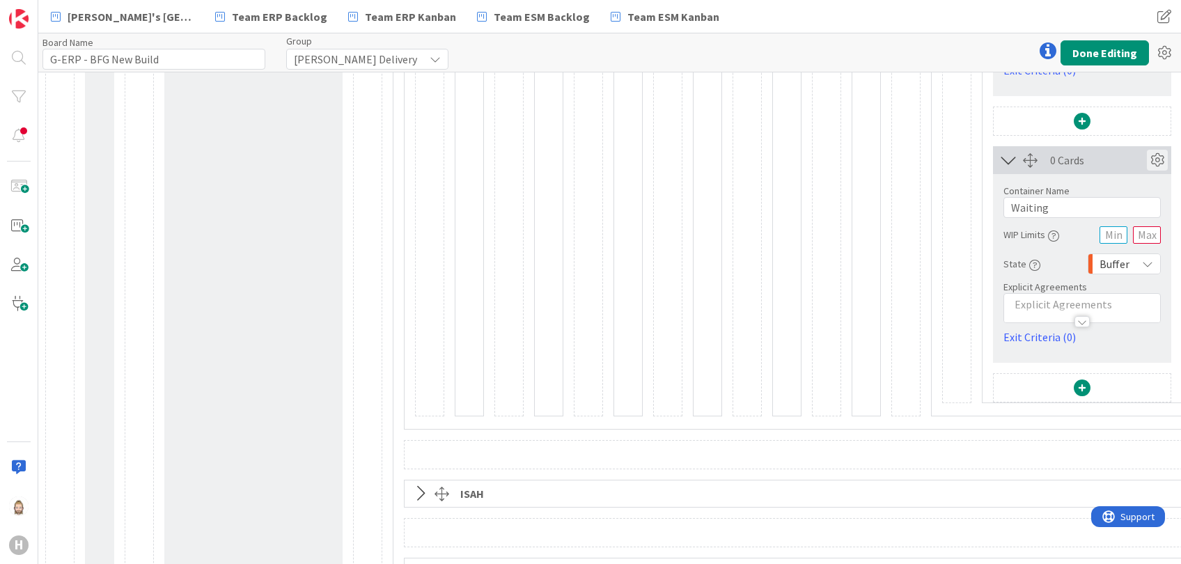
click at [1159, 162] on icon at bounding box center [1157, 160] width 21 height 21
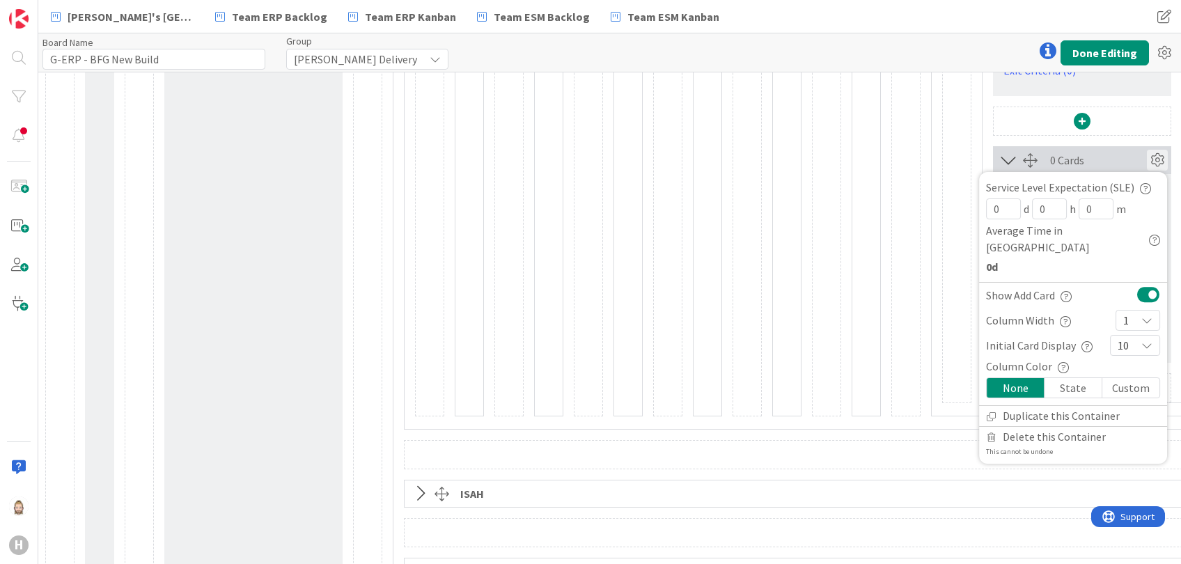
click at [1153, 162] on icon at bounding box center [1157, 160] width 21 height 21
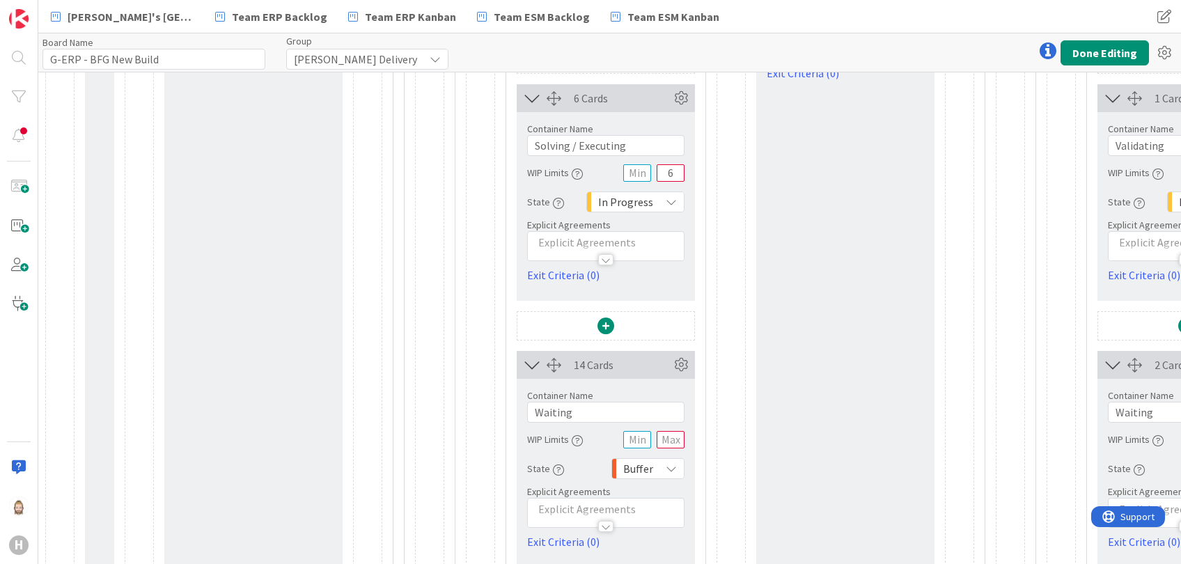
scroll to position [2043, 0]
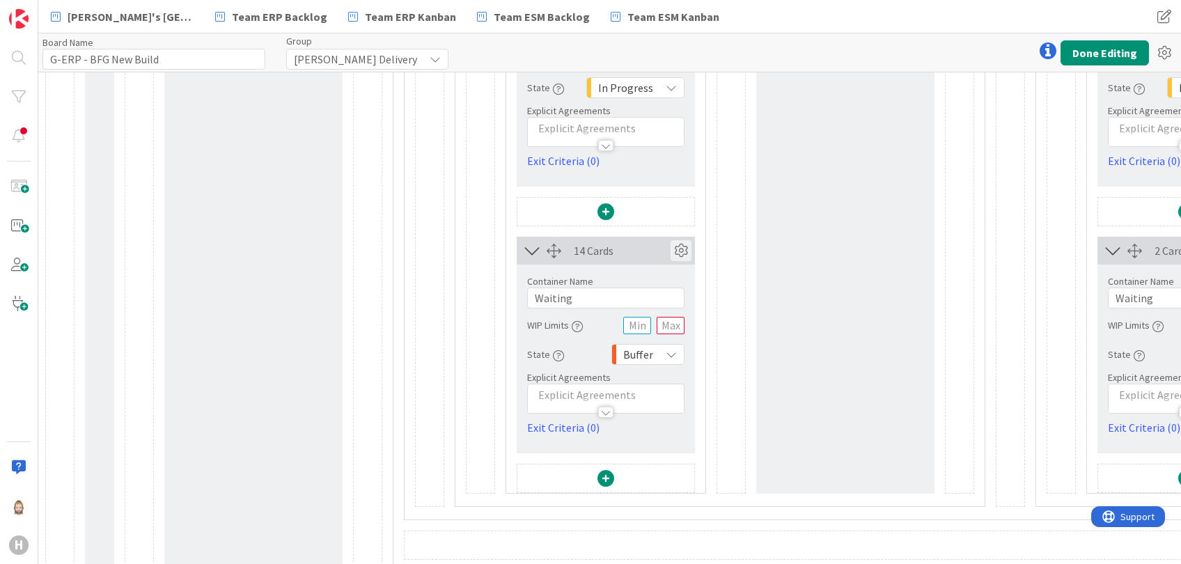
click at [683, 248] on icon at bounding box center [681, 250] width 21 height 21
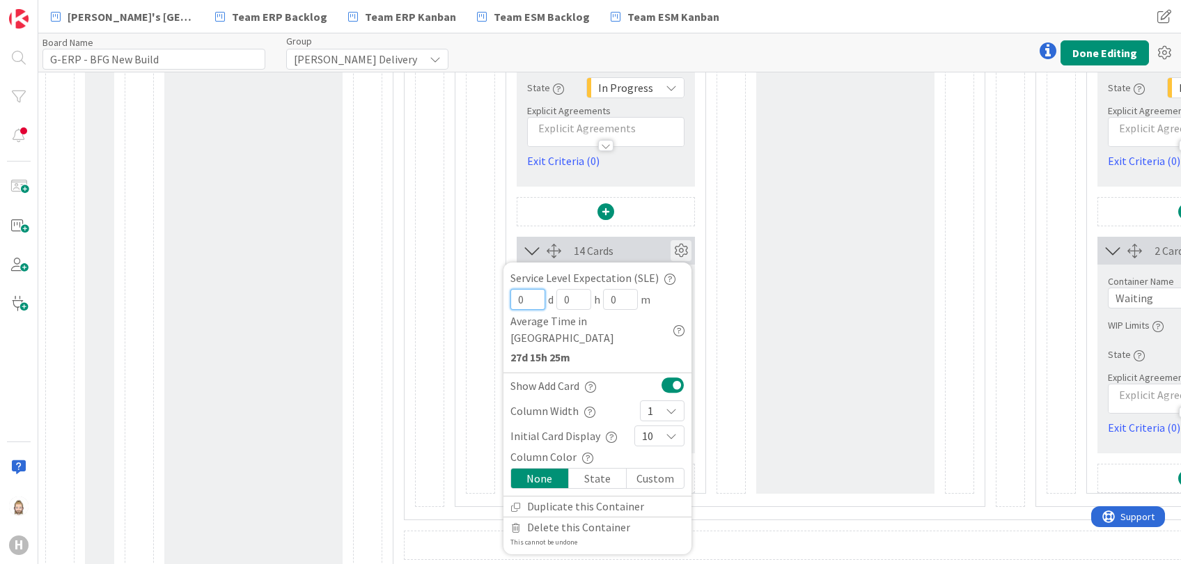
click at [536, 298] on input "0" at bounding box center [527, 299] width 35 height 21
click at [526, 297] on input "0" at bounding box center [527, 299] width 35 height 21
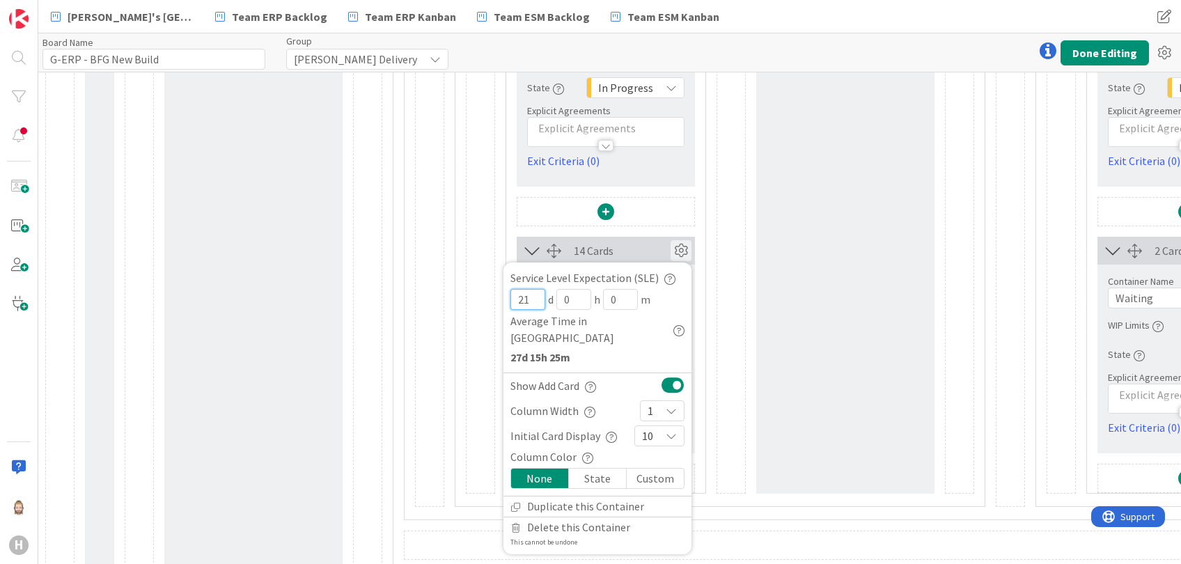
type input "21"
click at [690, 249] on icon at bounding box center [681, 250] width 21 height 21
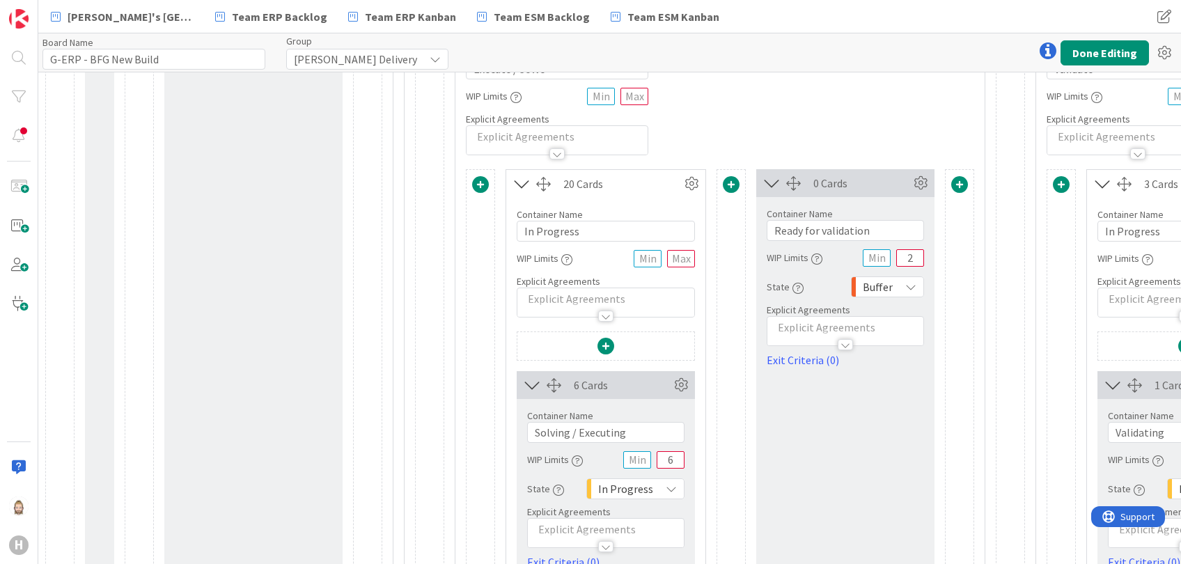
scroll to position [1486, 0]
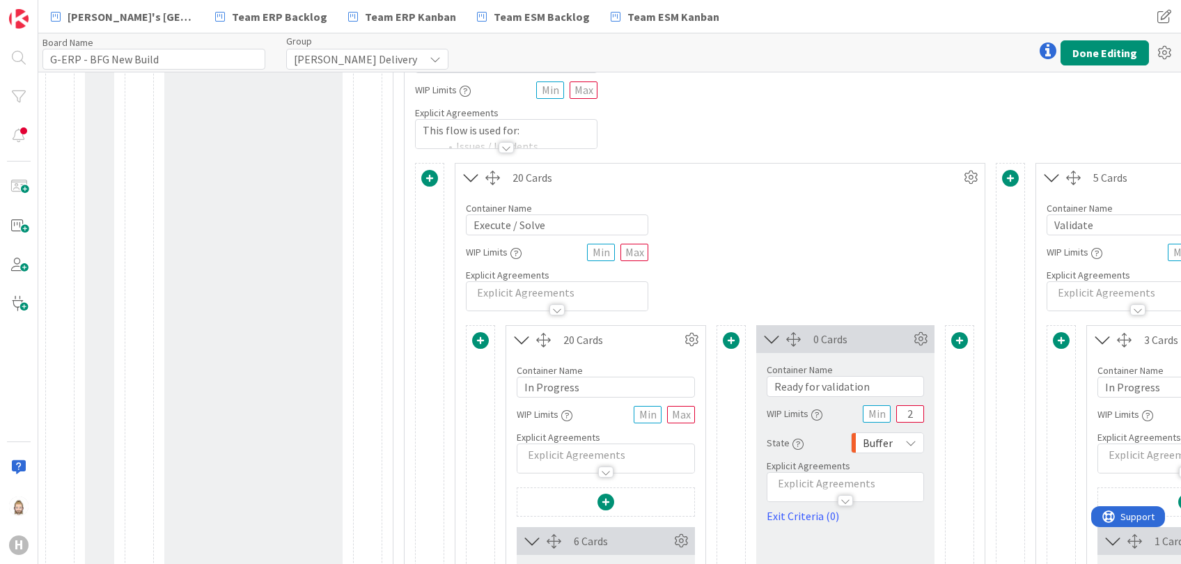
click at [473, 173] on icon at bounding box center [471, 178] width 23 height 18
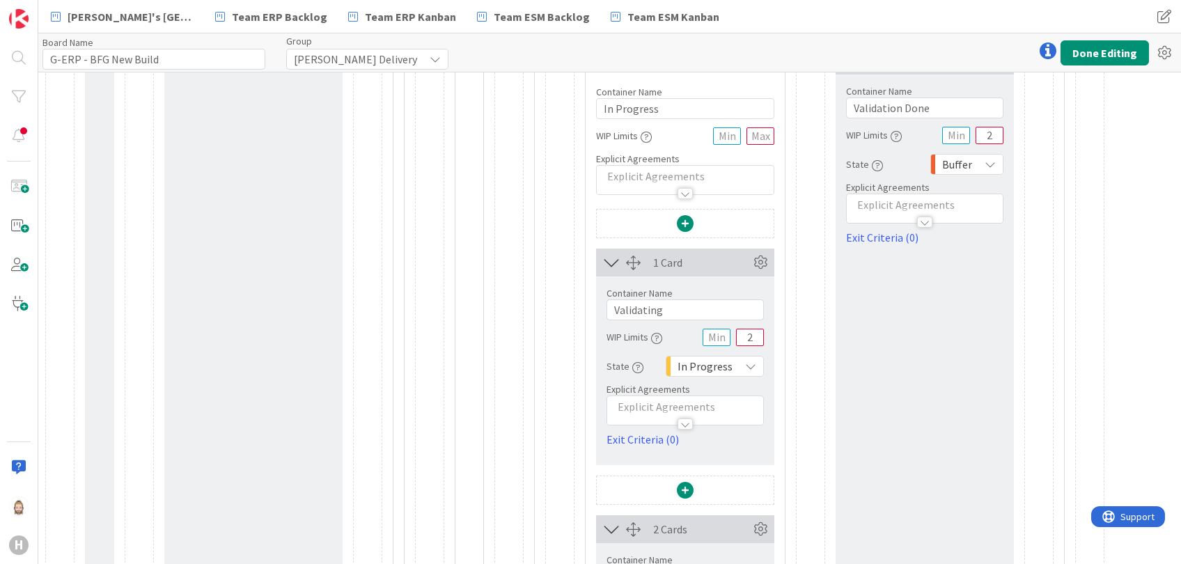
scroll to position [2043, 0]
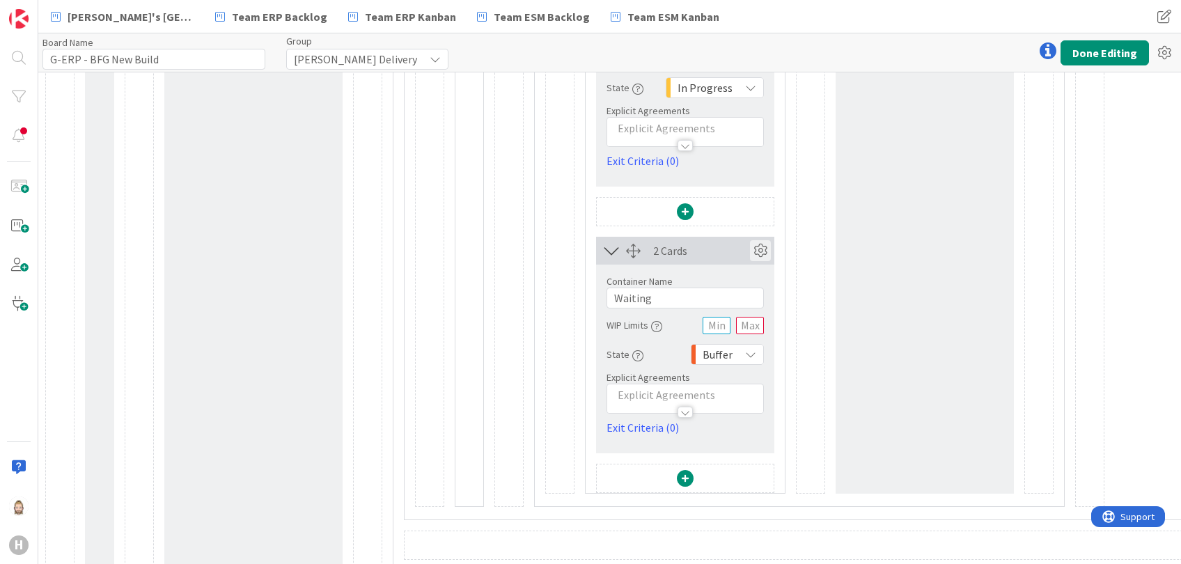
click at [765, 245] on icon at bounding box center [760, 250] width 21 height 21
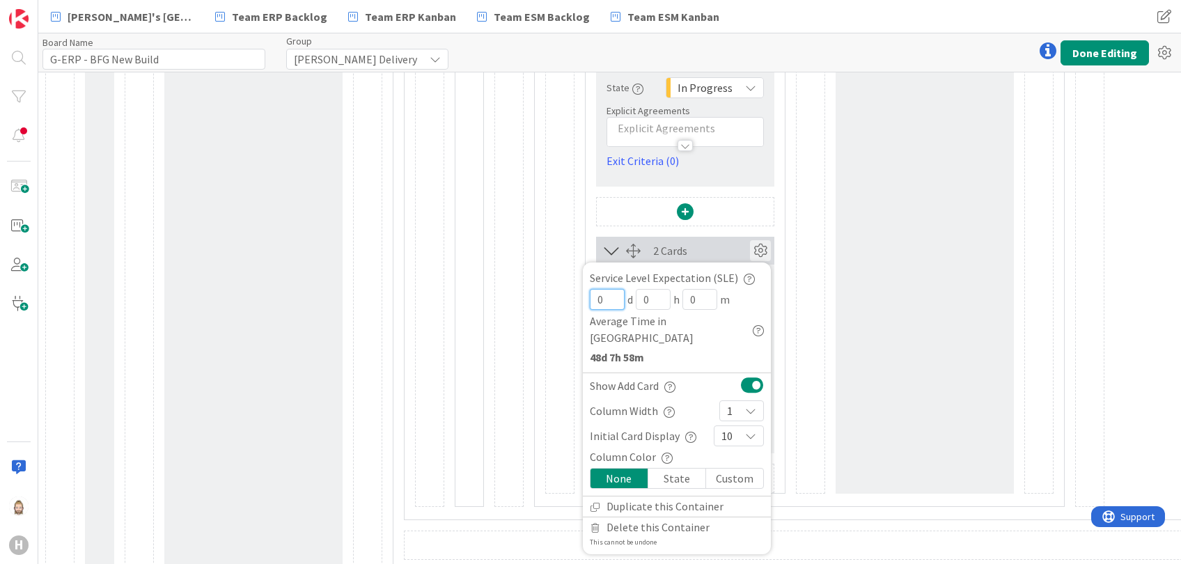
click at [615, 298] on input "0" at bounding box center [607, 299] width 35 height 21
type input "40"
click at [761, 244] on icon at bounding box center [760, 250] width 21 height 21
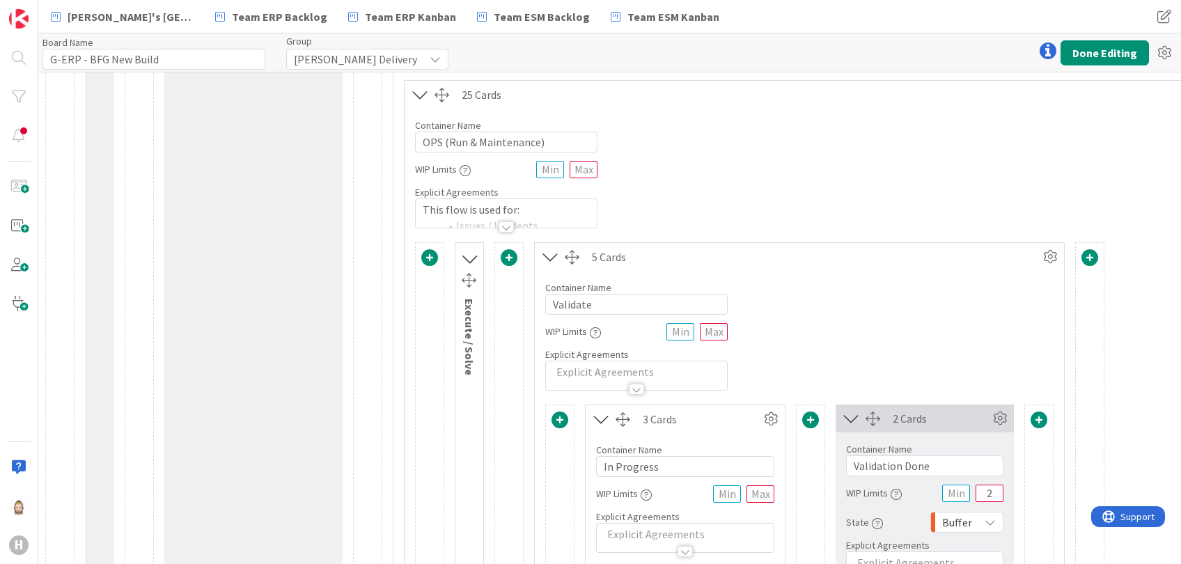
scroll to position [1393, 0]
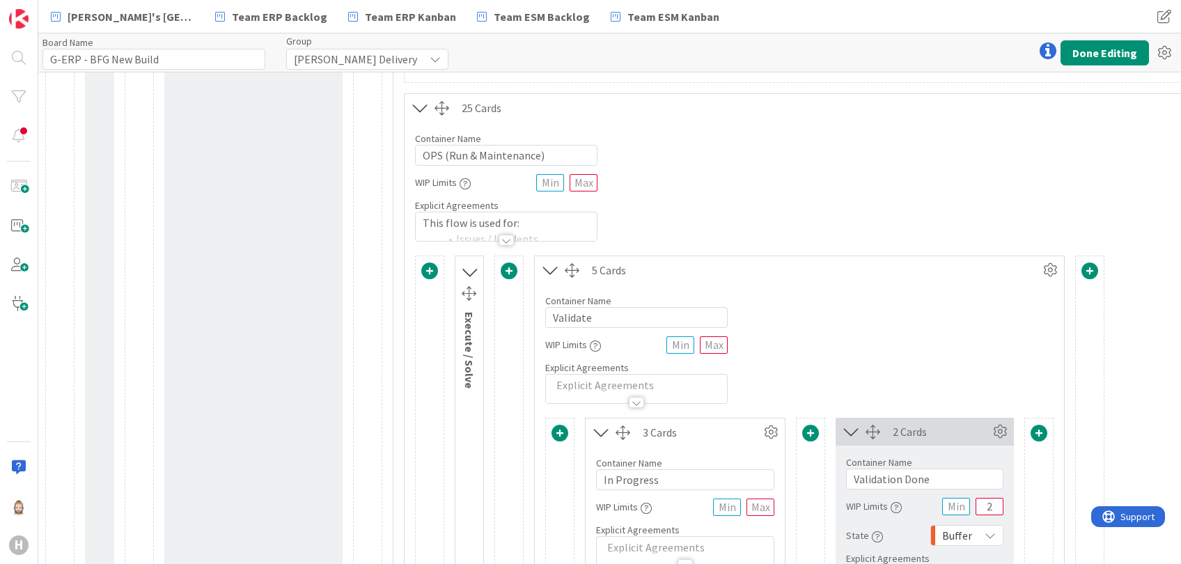
click at [545, 258] on button at bounding box center [550, 270] width 30 height 26
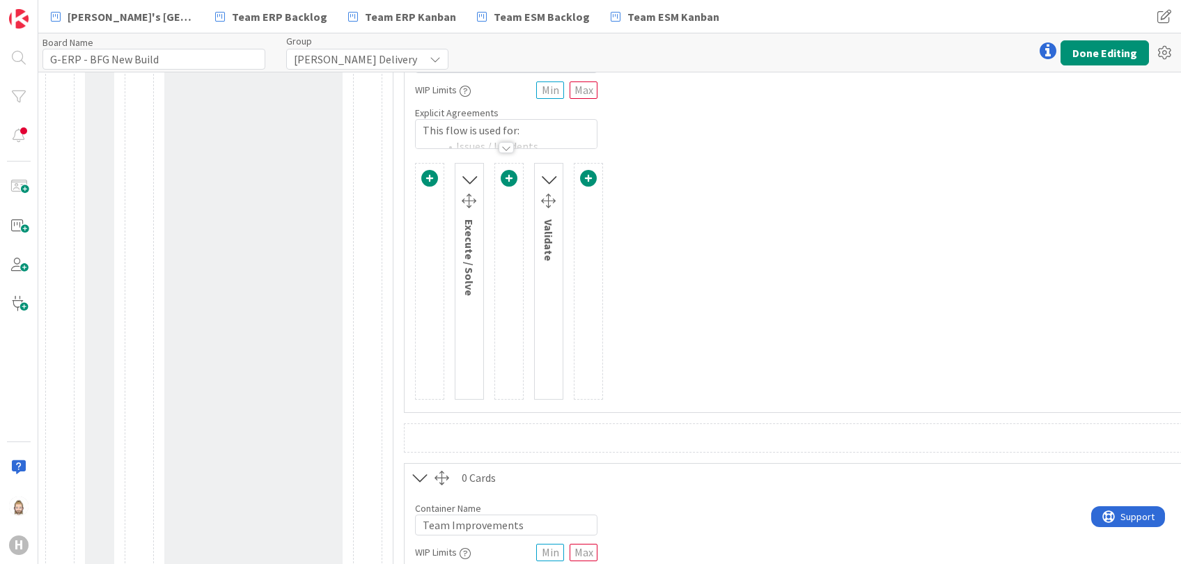
scroll to position [1671, 0]
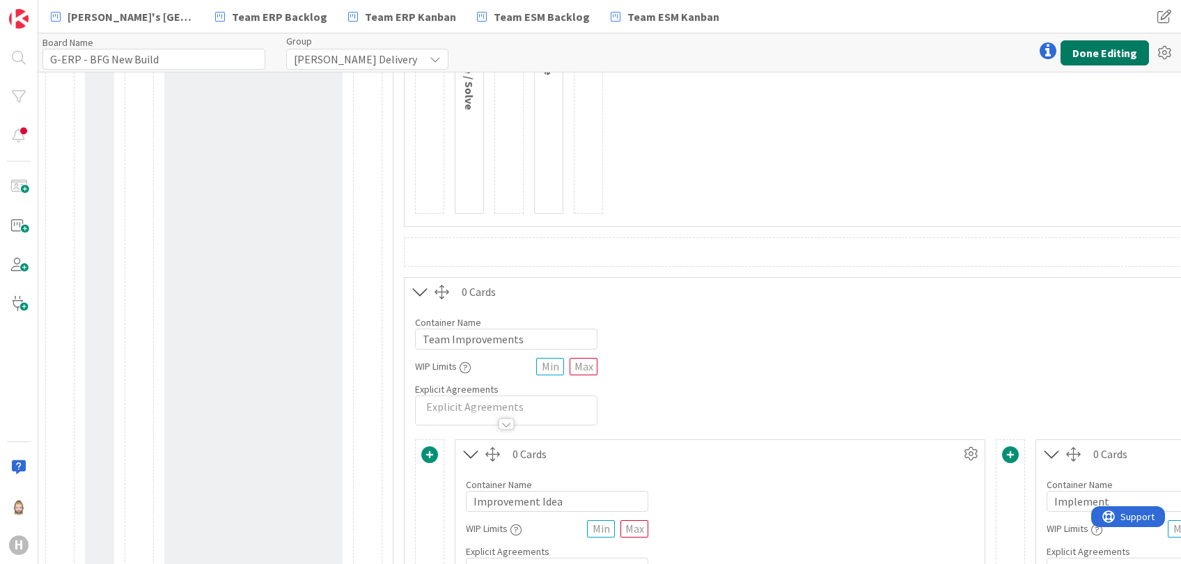
click at [1089, 50] on button "Done Editing" at bounding box center [1105, 52] width 88 height 25
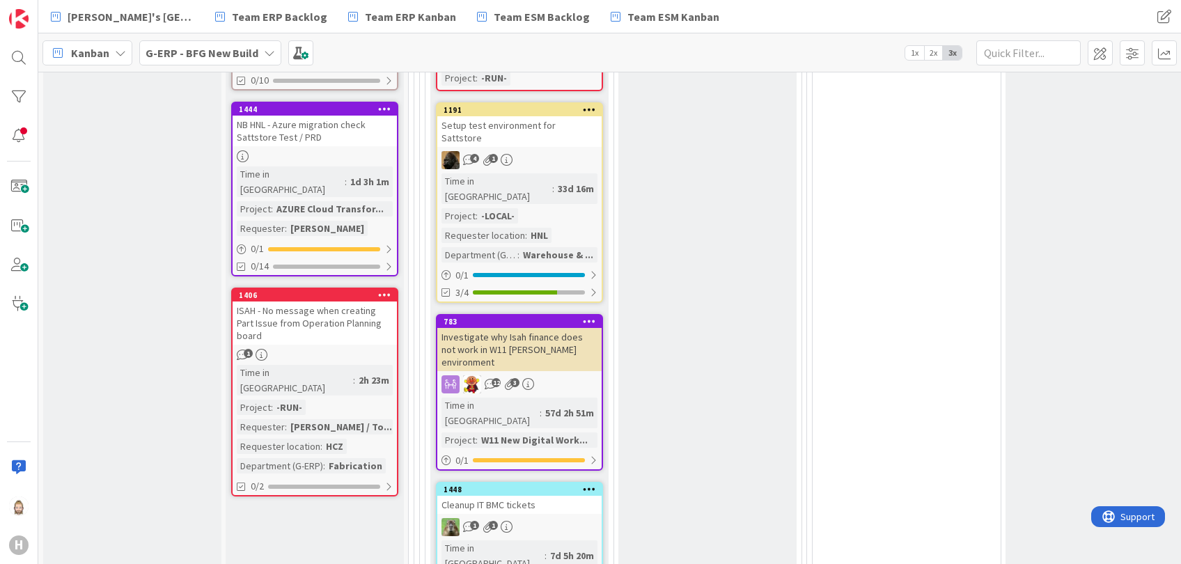
scroll to position [1057, 0]
